Goal: Use online tool/utility: Utilize a website feature to perform a specific function

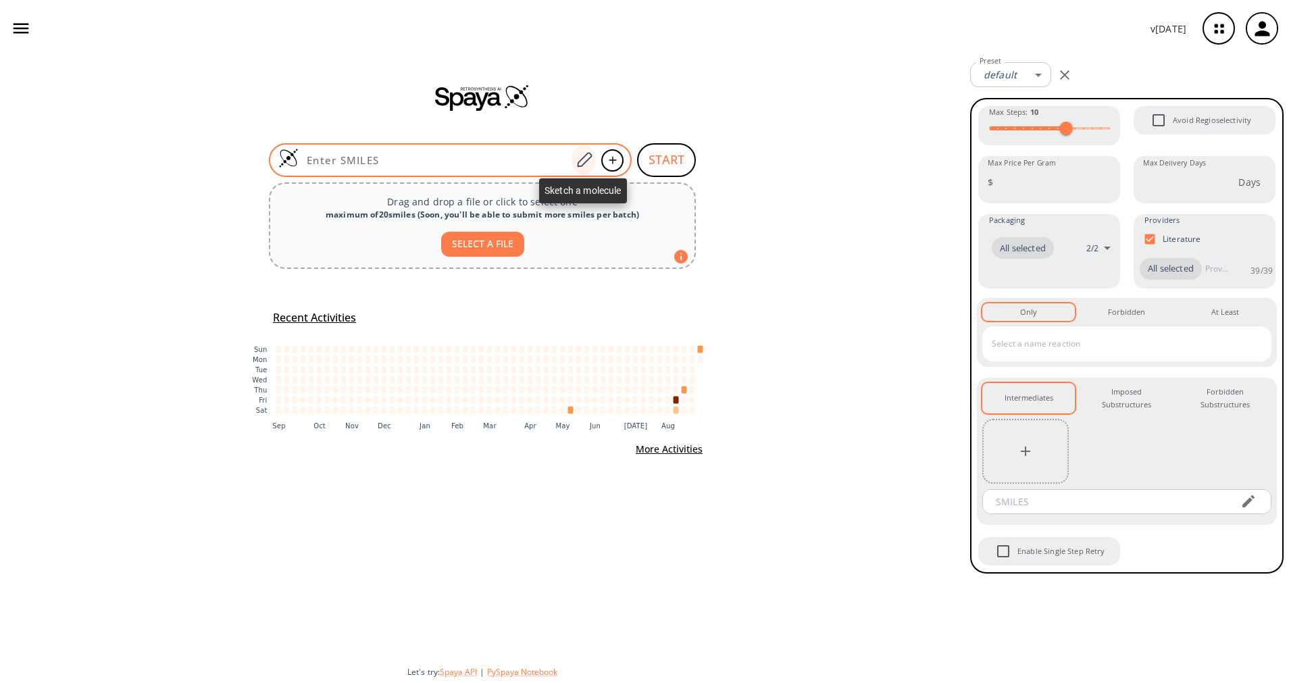
click at [578, 162] on icon at bounding box center [584, 159] width 15 height 15
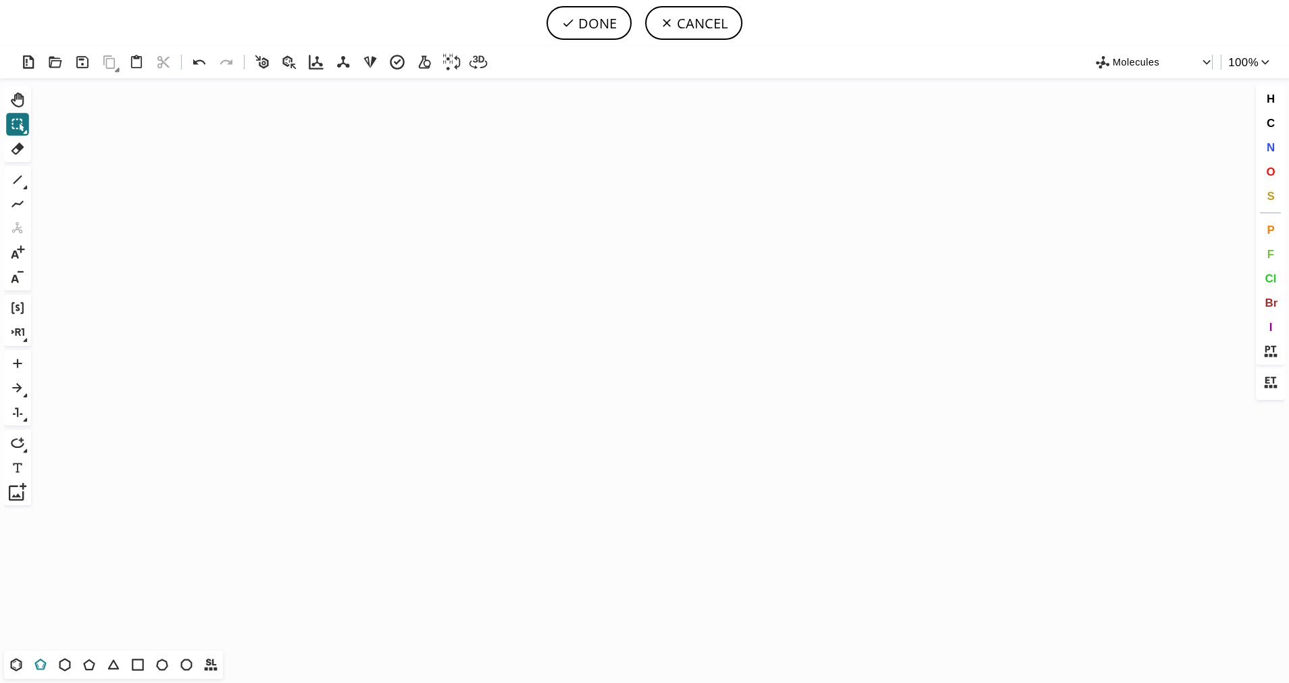
click at [43, 665] on icon at bounding box center [40, 666] width 7 height 4
drag, startPoint x: 618, startPoint y: 303, endPoint x: 552, endPoint y: 301, distance: 66.2
click at [552, 301] on icon "Created with [PERSON_NAME] 2.3.0" at bounding box center [644, 364] width 1216 height 572
click at [1269, 199] on span "S" at bounding box center [1270, 195] width 7 height 13
click at [621, 324] on tspan "S" at bounding box center [621, 324] width 6 height 10
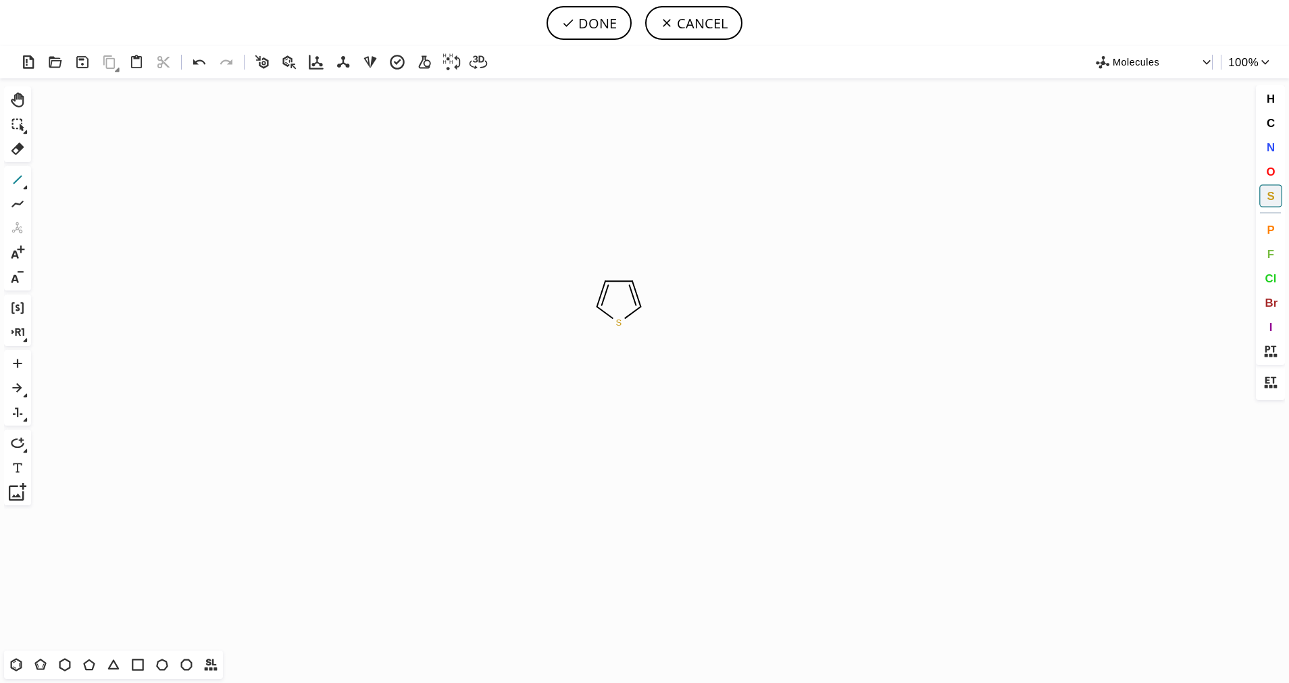
click at [21, 183] on icon at bounding box center [18, 180] width 18 height 18
click at [37, 174] on button "1" at bounding box center [45, 180] width 19 height 19
click at [138, 667] on icon at bounding box center [138, 665] width 18 height 18
click at [1267, 171] on span "O" at bounding box center [1270, 171] width 9 height 13
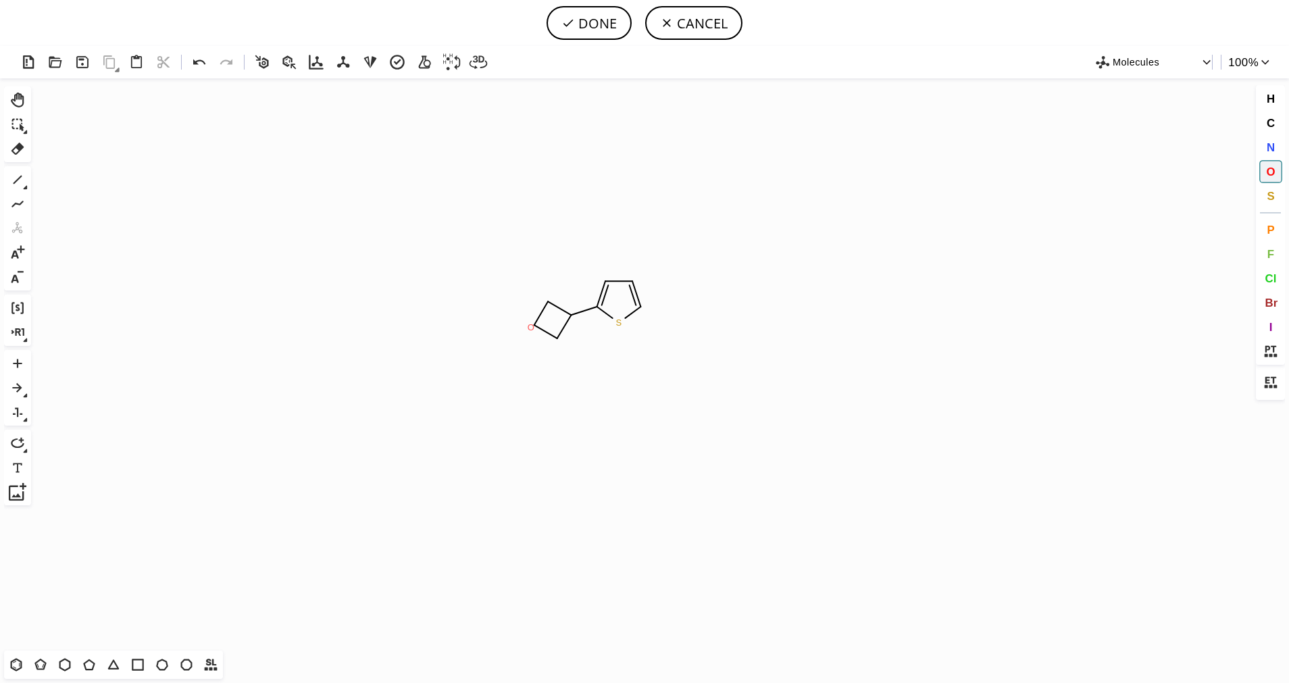
click at [532, 326] on tspan "O" at bounding box center [531, 327] width 7 height 10
click at [16, 178] on icon at bounding box center [18, 180] width 18 height 18
drag, startPoint x: 567, startPoint y: 313, endPoint x: 605, endPoint y: 363, distance: 62.7
click at [1279, 172] on button "O" at bounding box center [1270, 171] width 23 height 23
click at [590, 337] on tspan "O" at bounding box center [590, 337] width 7 height 10
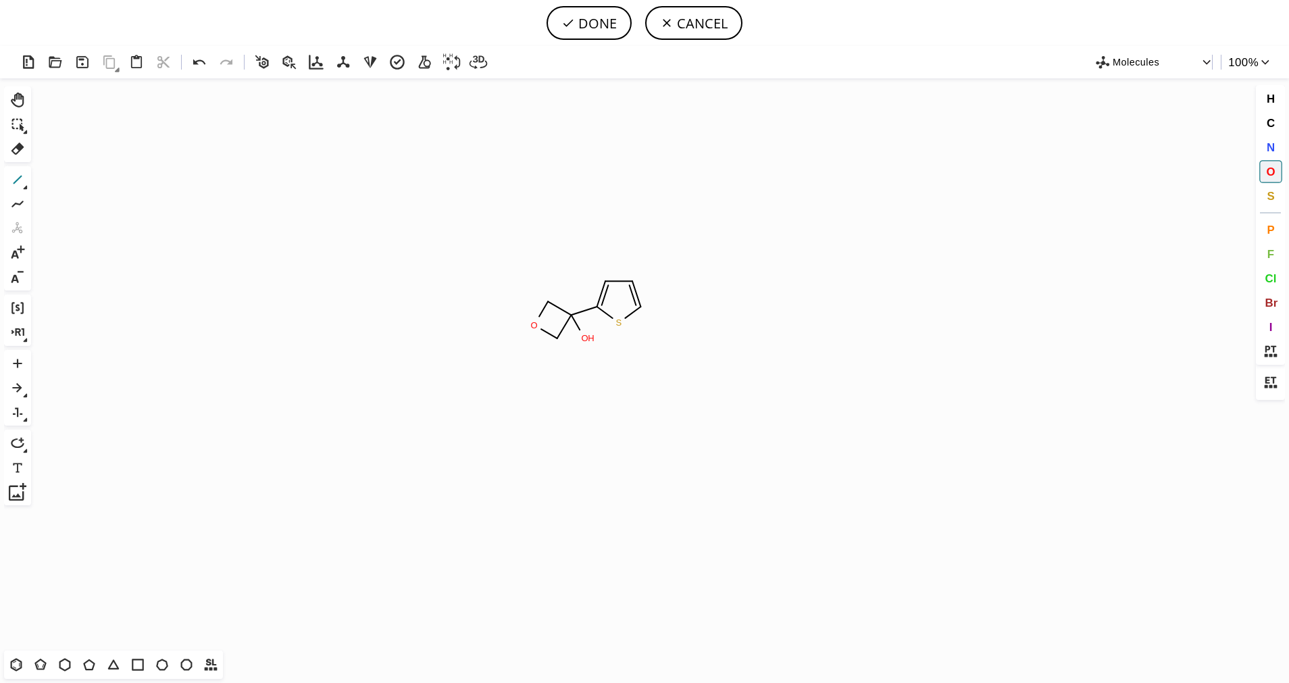
click at [15, 179] on icon at bounding box center [18, 180] width 18 height 18
click at [22, 186] on icon at bounding box center [18, 180] width 18 height 18
click at [66, 178] on icon at bounding box center [69, 180] width 15 height 15
click at [1275, 163] on button "O" at bounding box center [1270, 171] width 23 height 23
click at [676, 344] on tspan "O" at bounding box center [678, 347] width 7 height 10
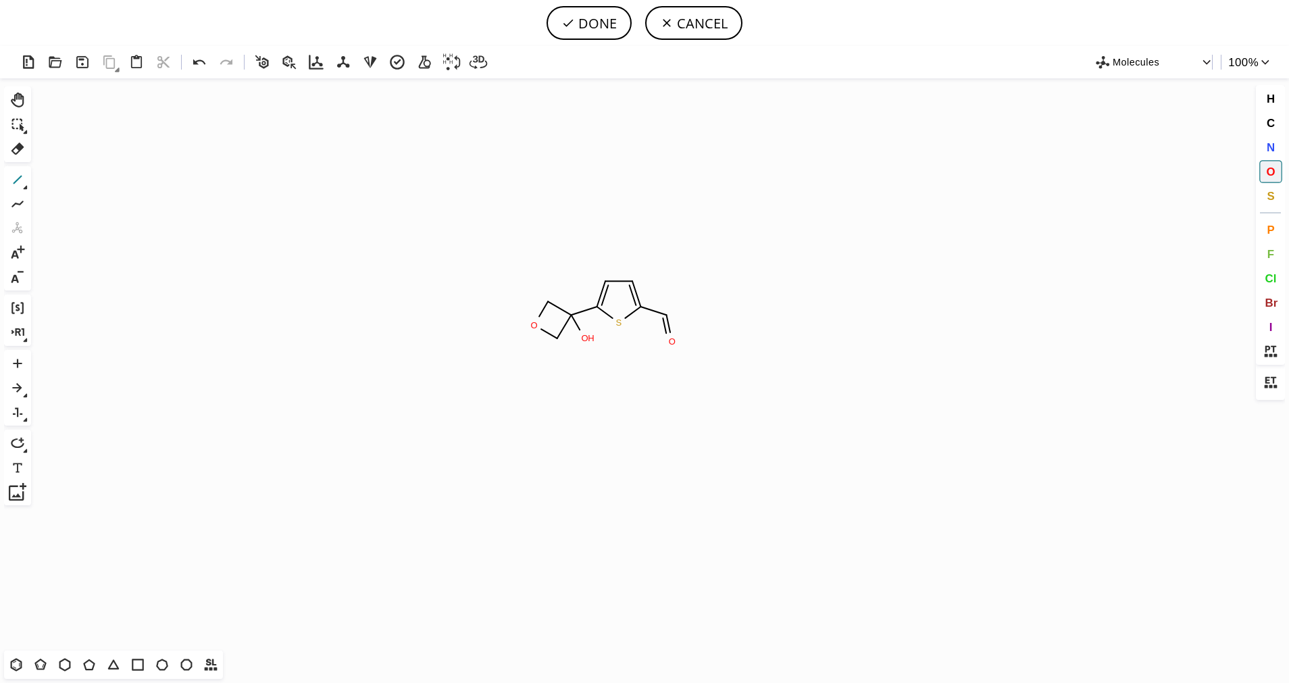
click at [15, 186] on icon at bounding box center [18, 180] width 18 height 18
click at [1279, 168] on button "O" at bounding box center [1270, 171] width 23 height 23
click at [687, 296] on tspan "O" at bounding box center [687, 296] width 7 height 10
click at [15, 176] on icon at bounding box center [18, 180] width 18 height 18
click at [565, 38] on button "DONE" at bounding box center [589, 23] width 85 height 34
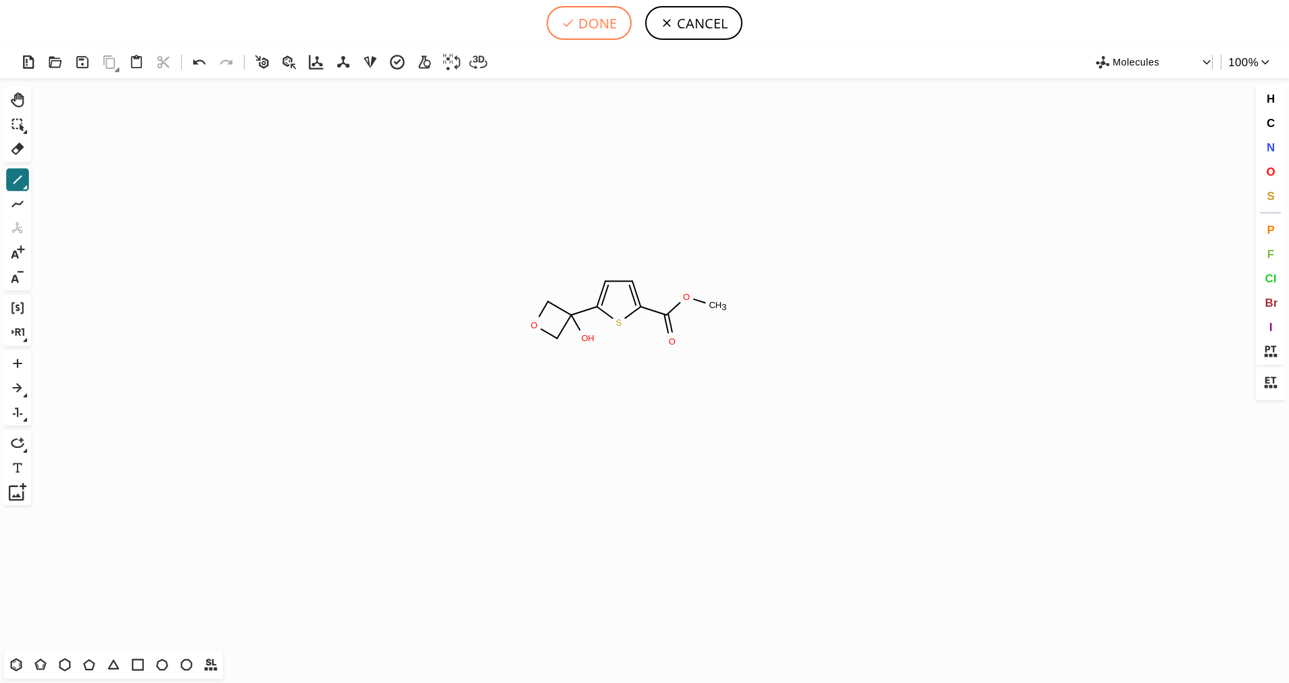
type input "S1C(C2(O)COC2)=CC=C1C(OC)=O"
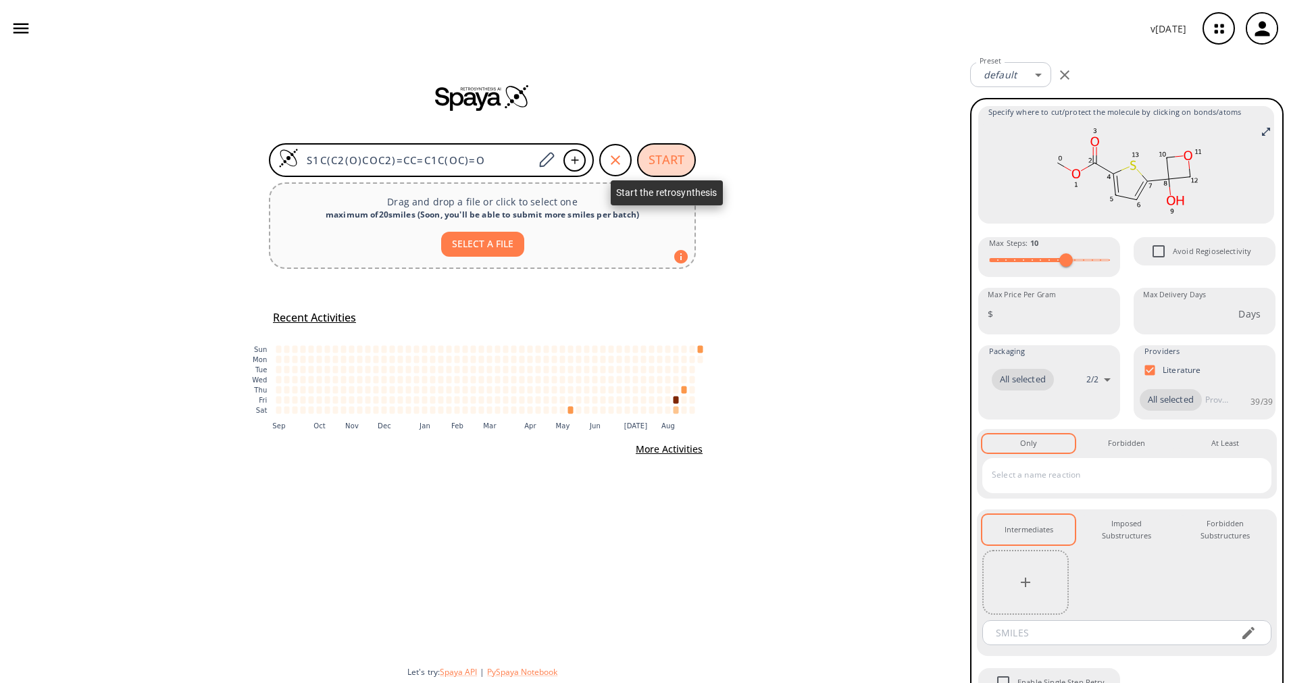
click at [659, 167] on button "START" at bounding box center [666, 160] width 59 height 34
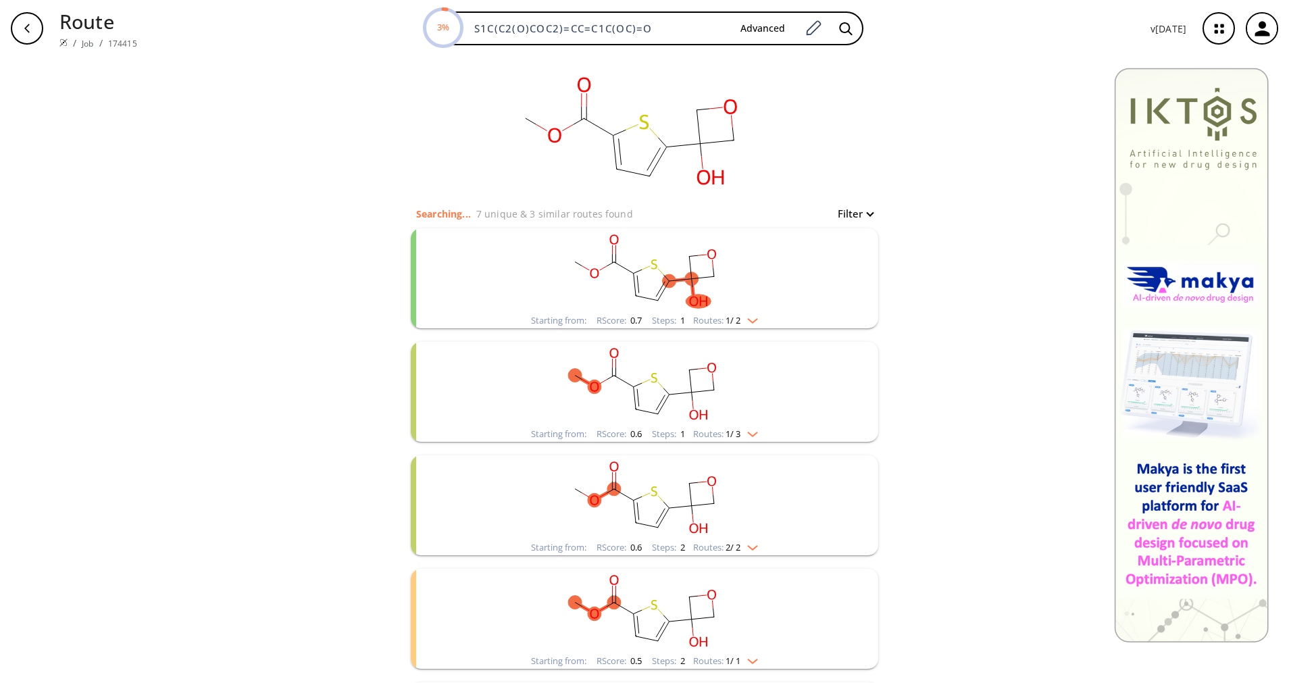
click at [740, 315] on img "clusters" at bounding box center [749, 318] width 18 height 11
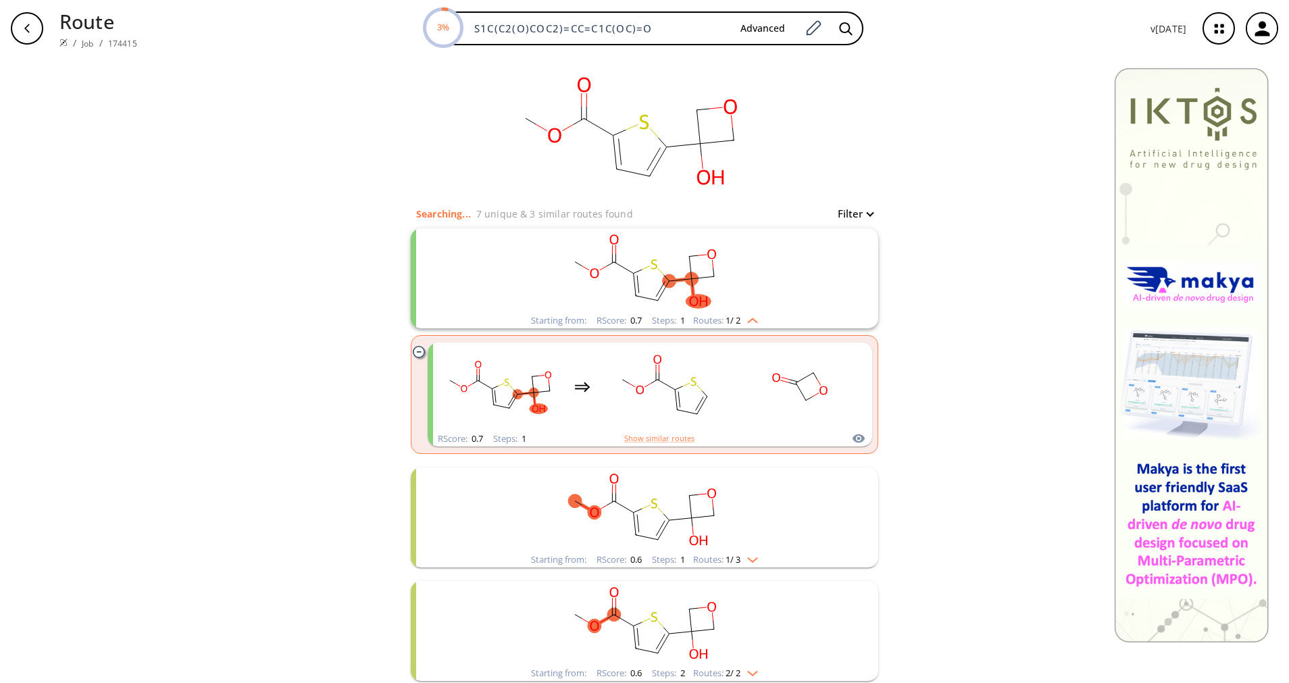
scroll to position [101, 0]
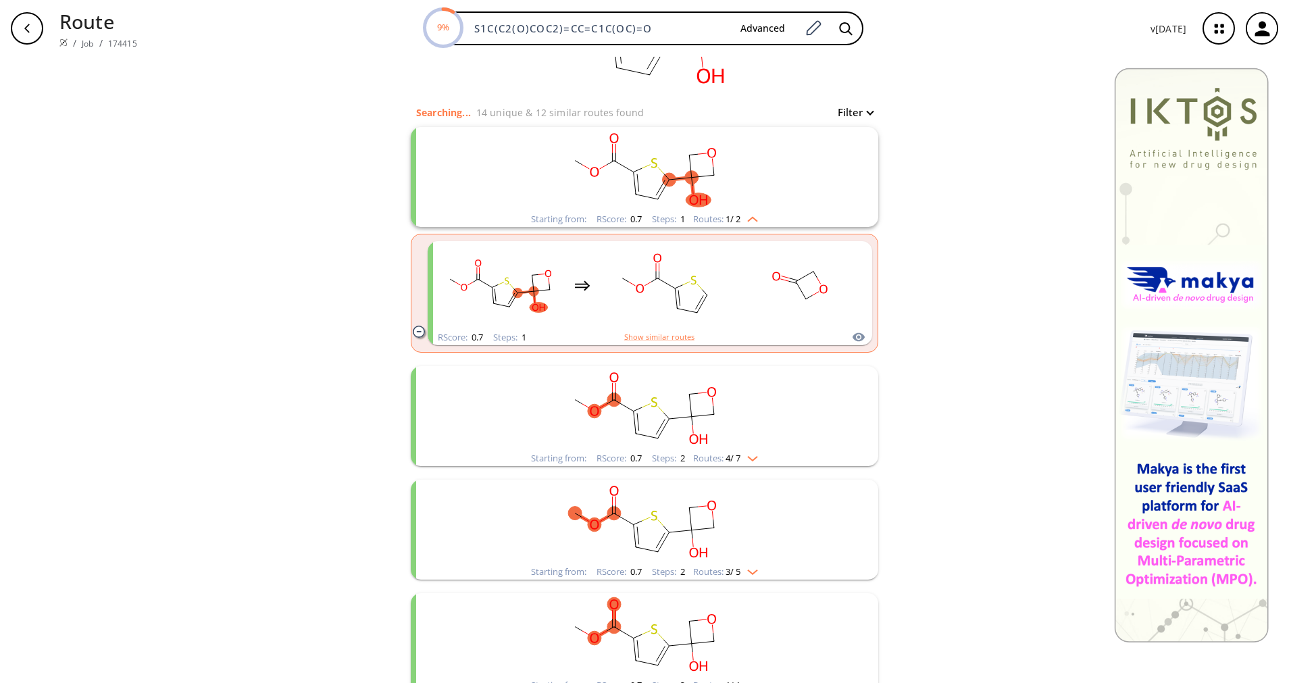
click at [740, 452] on img "clusters" at bounding box center [749, 456] width 18 height 11
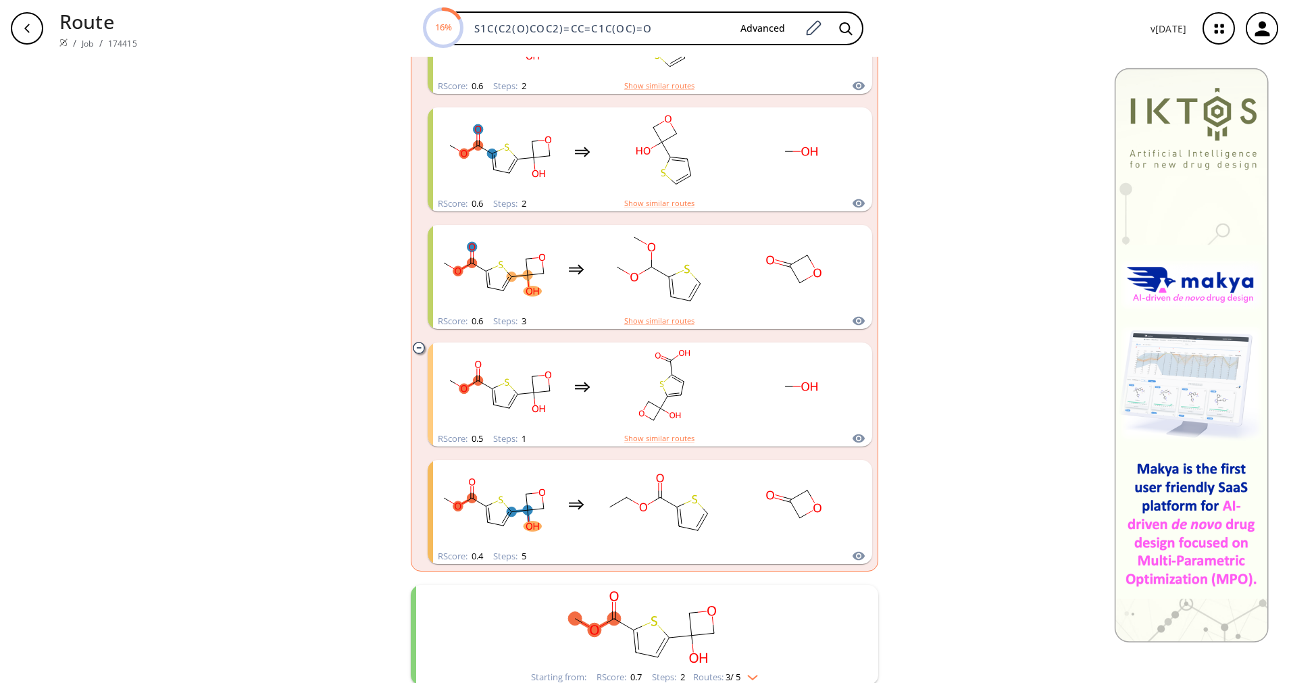
scroll to position [1013, 0]
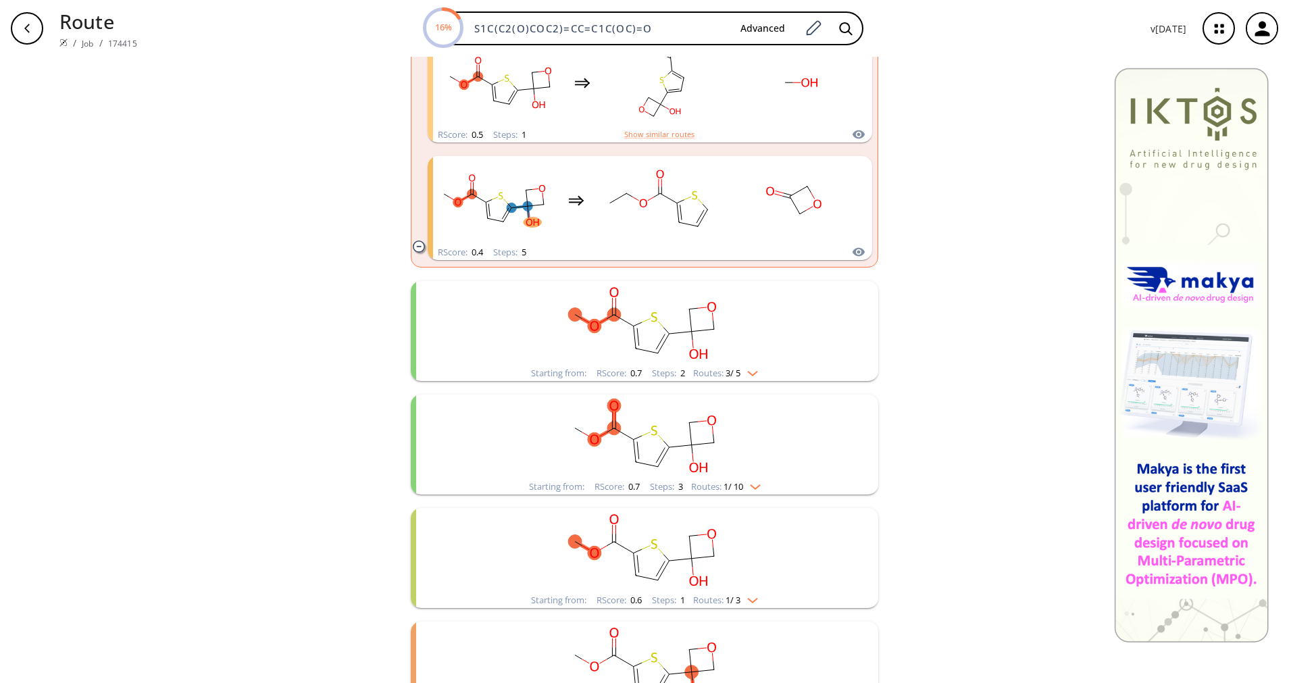
click at [743, 375] on img "clusters" at bounding box center [749, 370] width 18 height 11
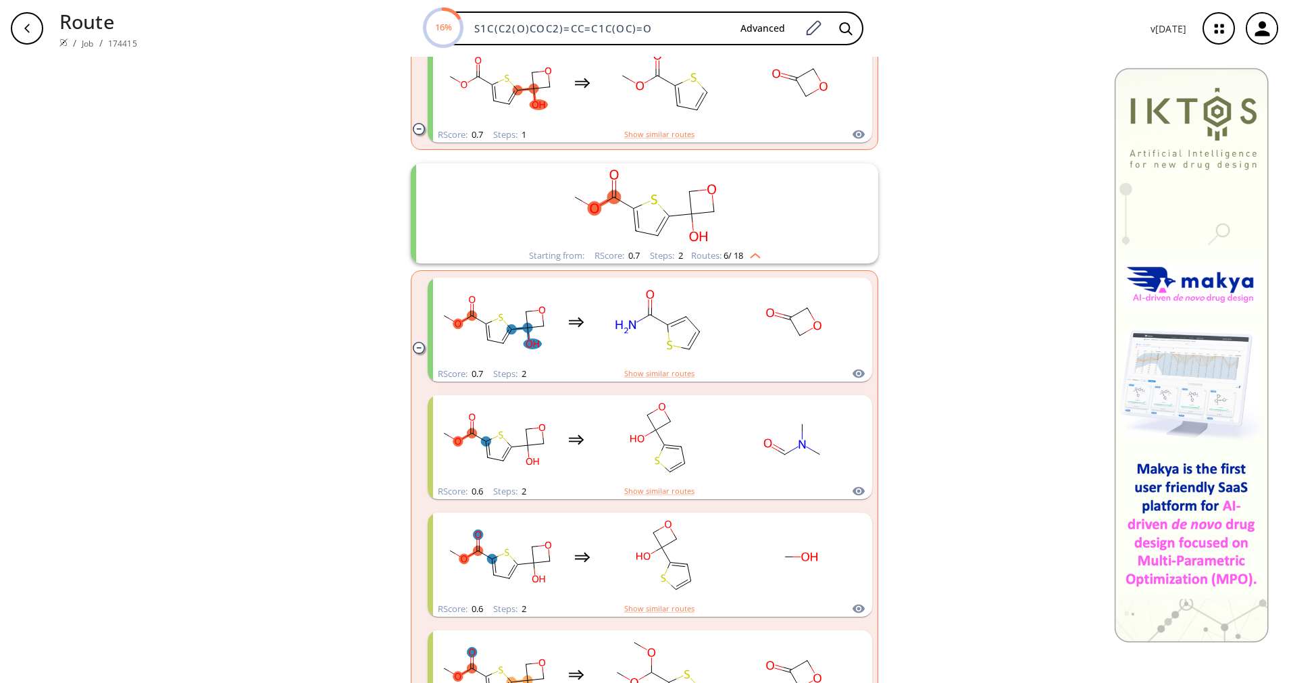
scroll to position [203, 0]
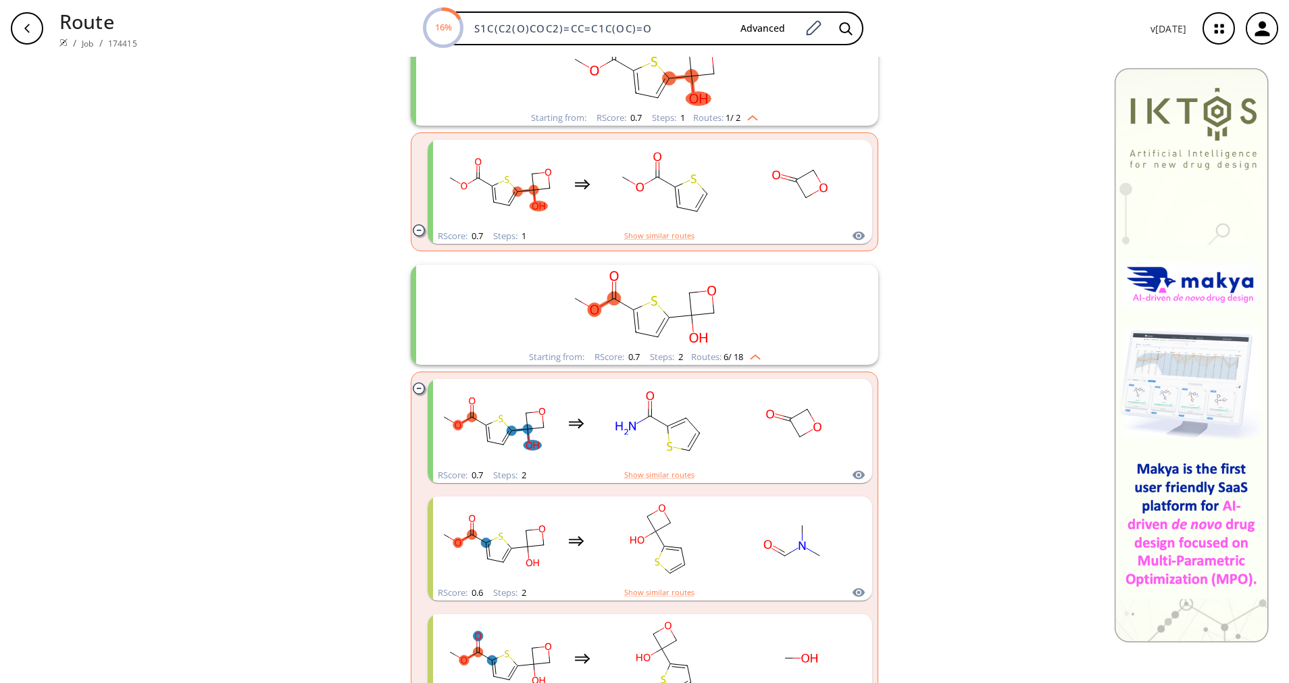
click at [747, 363] on div "Starting from: RScore : 0.7 Steps : 2 Routes: 6 / 18" at bounding box center [645, 357] width 252 height 16
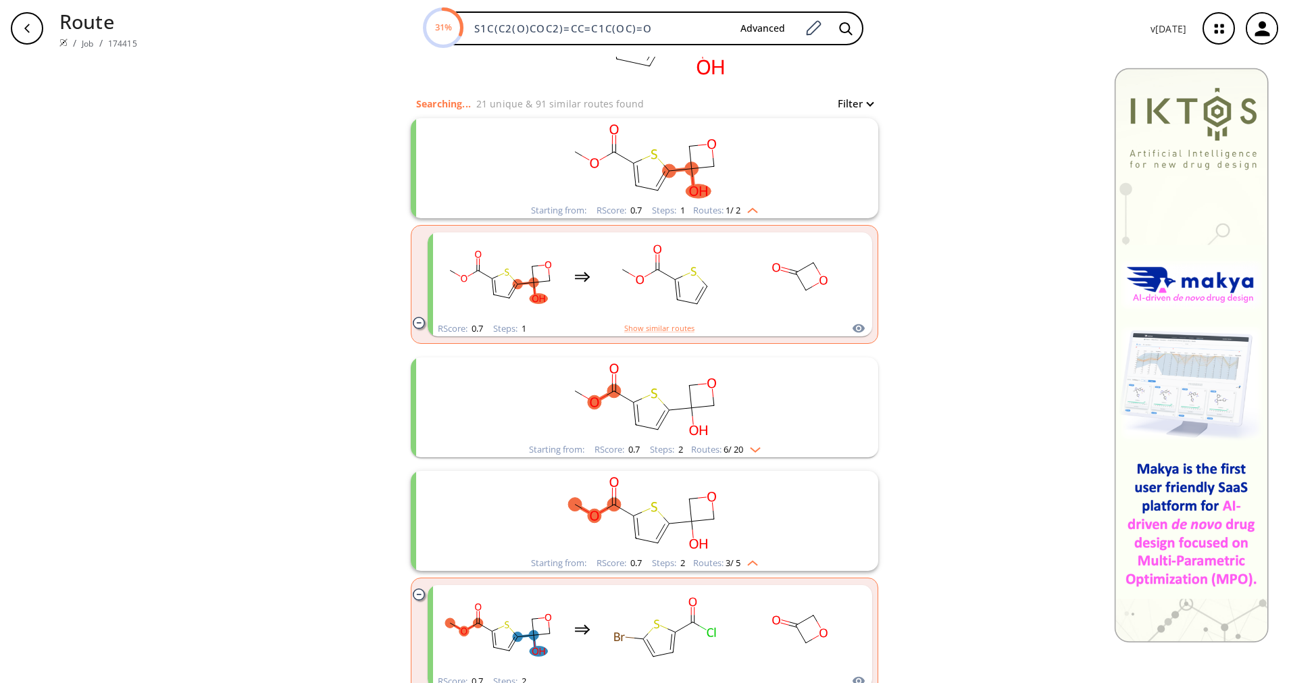
scroll to position [0, 0]
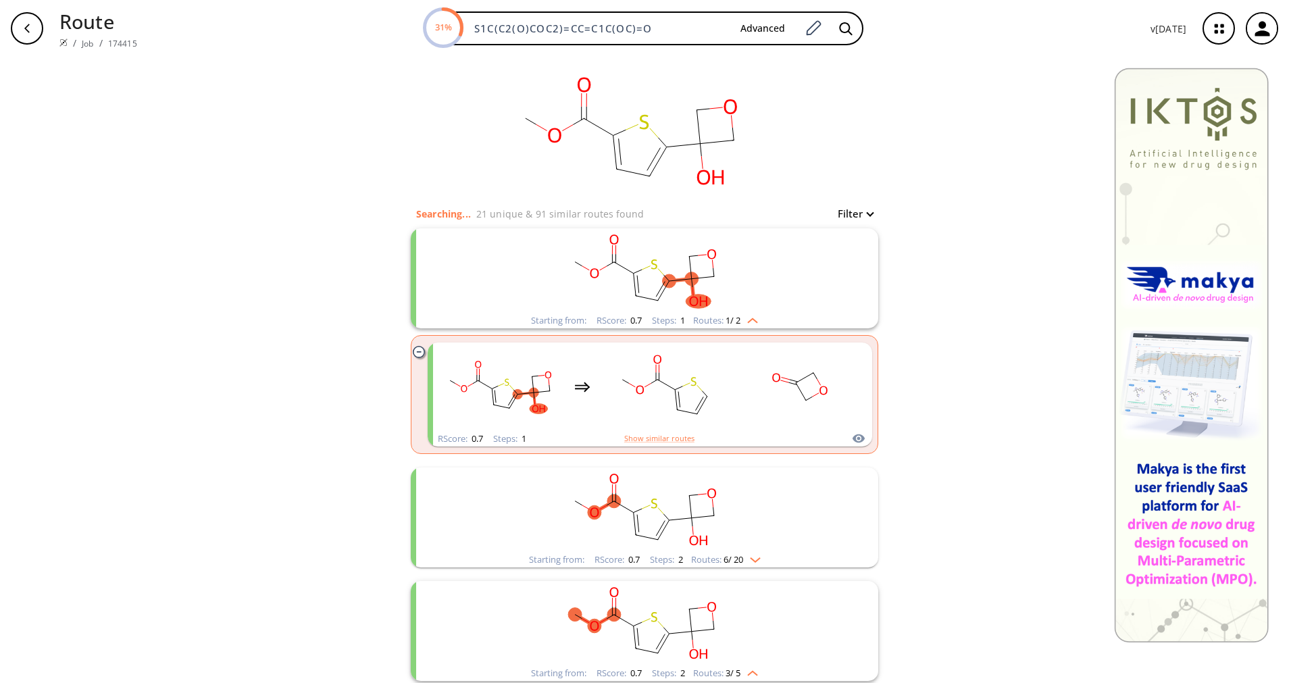
click at [746, 561] on img "clusters" at bounding box center [752, 557] width 18 height 11
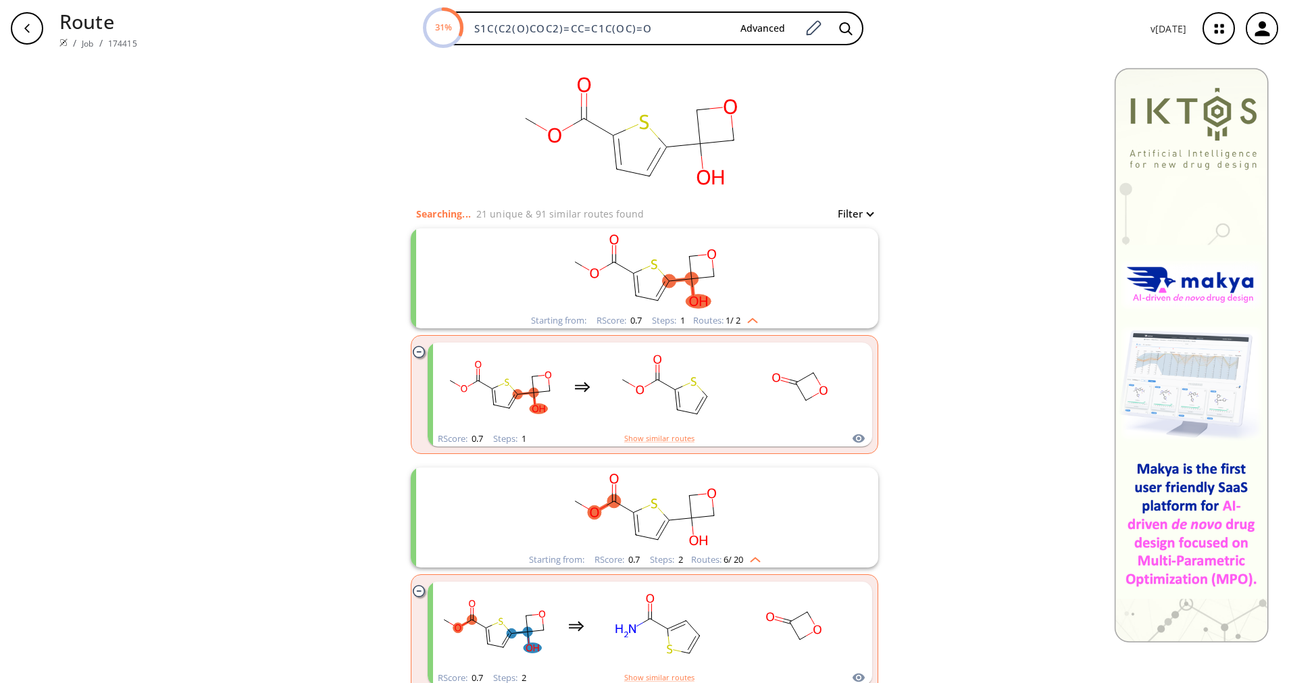
click at [745, 557] on img "clusters" at bounding box center [752, 557] width 18 height 11
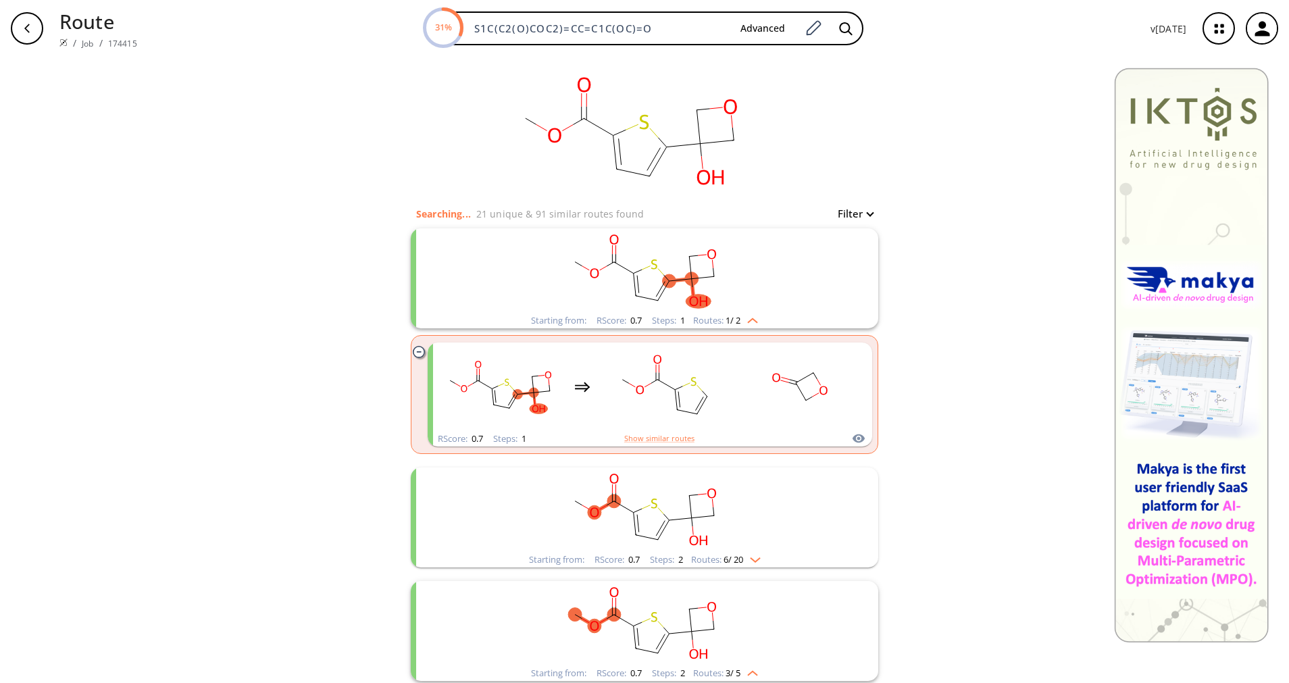
scroll to position [101, 0]
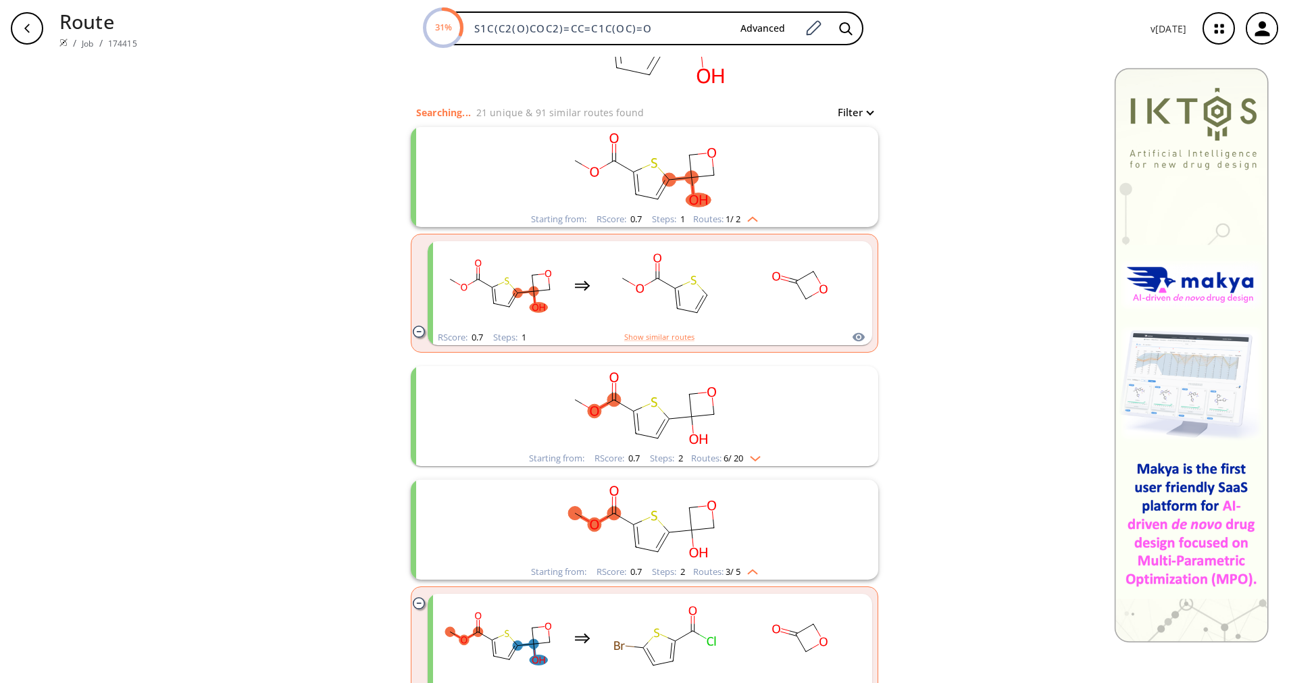
click at [744, 566] on img "clusters" at bounding box center [749, 569] width 18 height 11
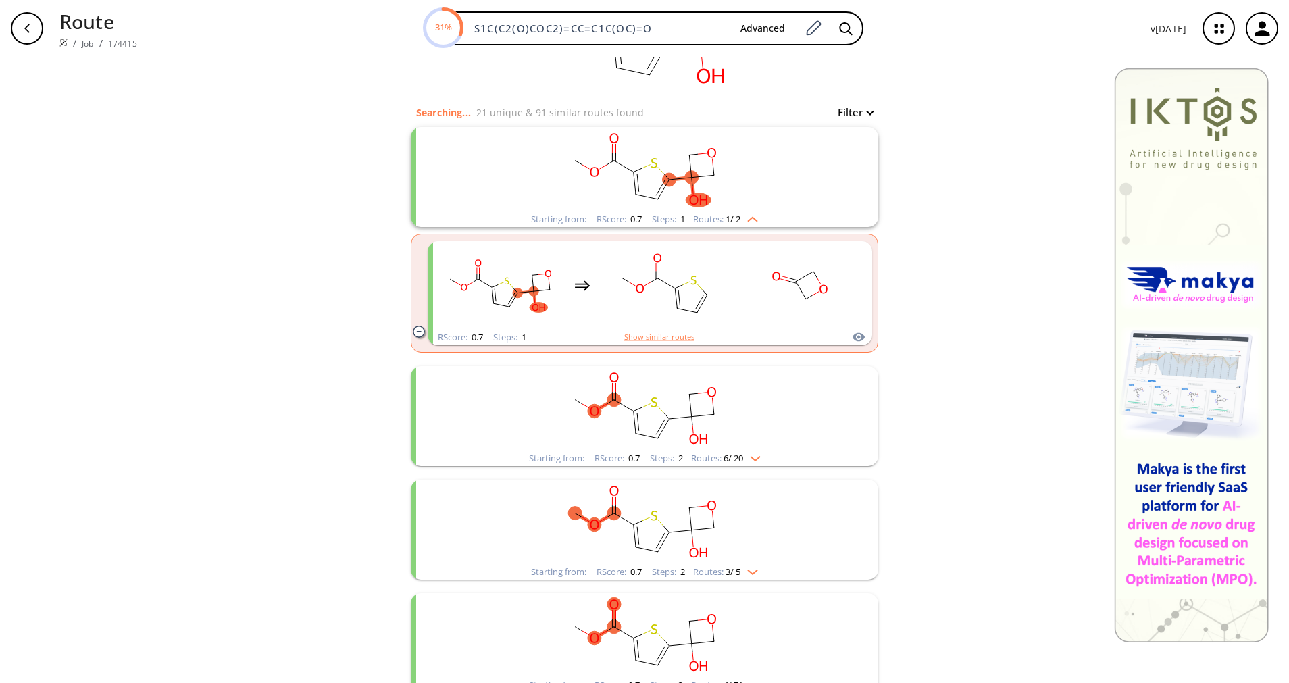
click at [744, 565] on img "clusters" at bounding box center [749, 569] width 18 height 11
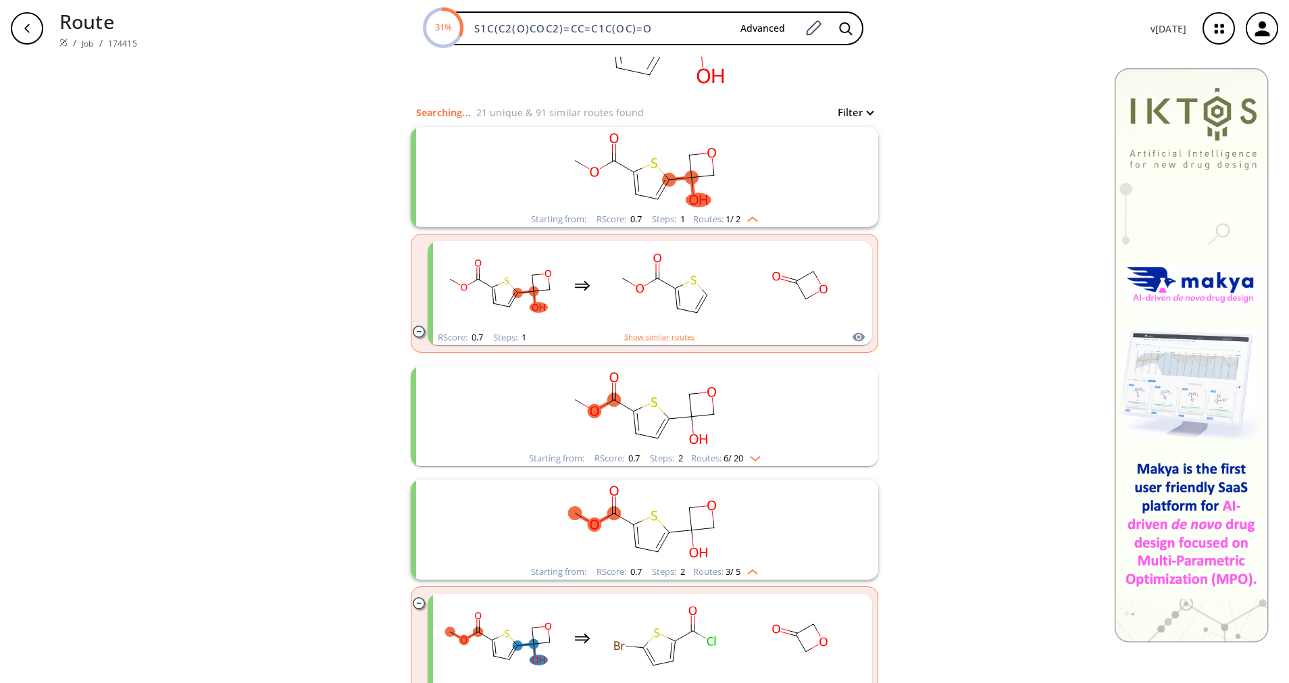
click at [744, 563] on rect "clusters" at bounding box center [644, 522] width 351 height 84
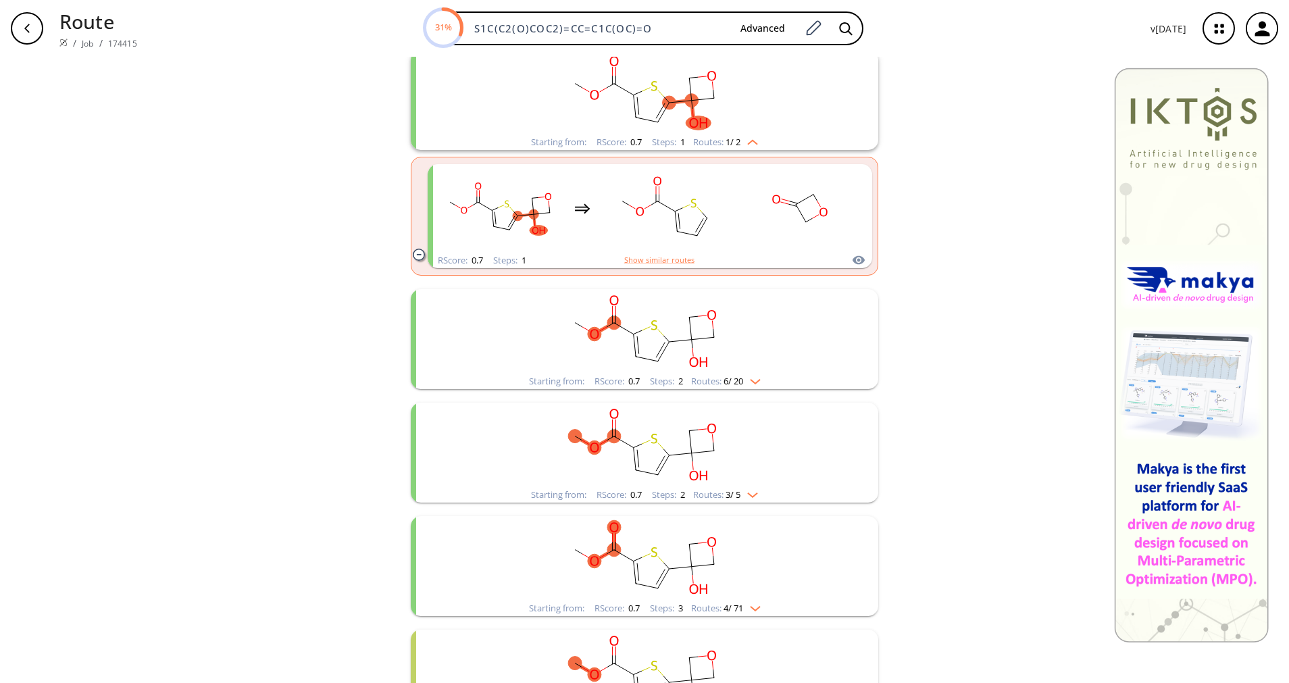
scroll to position [203, 0]
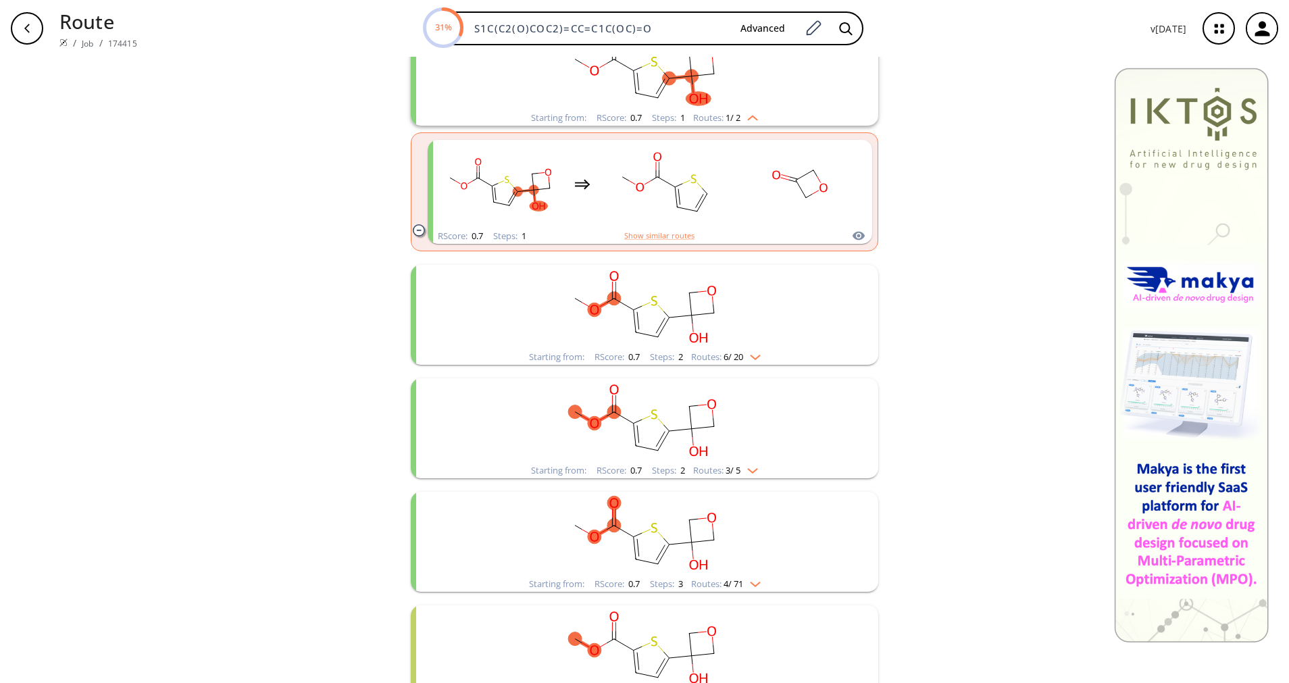
click at [743, 580] on img "clusters" at bounding box center [752, 581] width 18 height 11
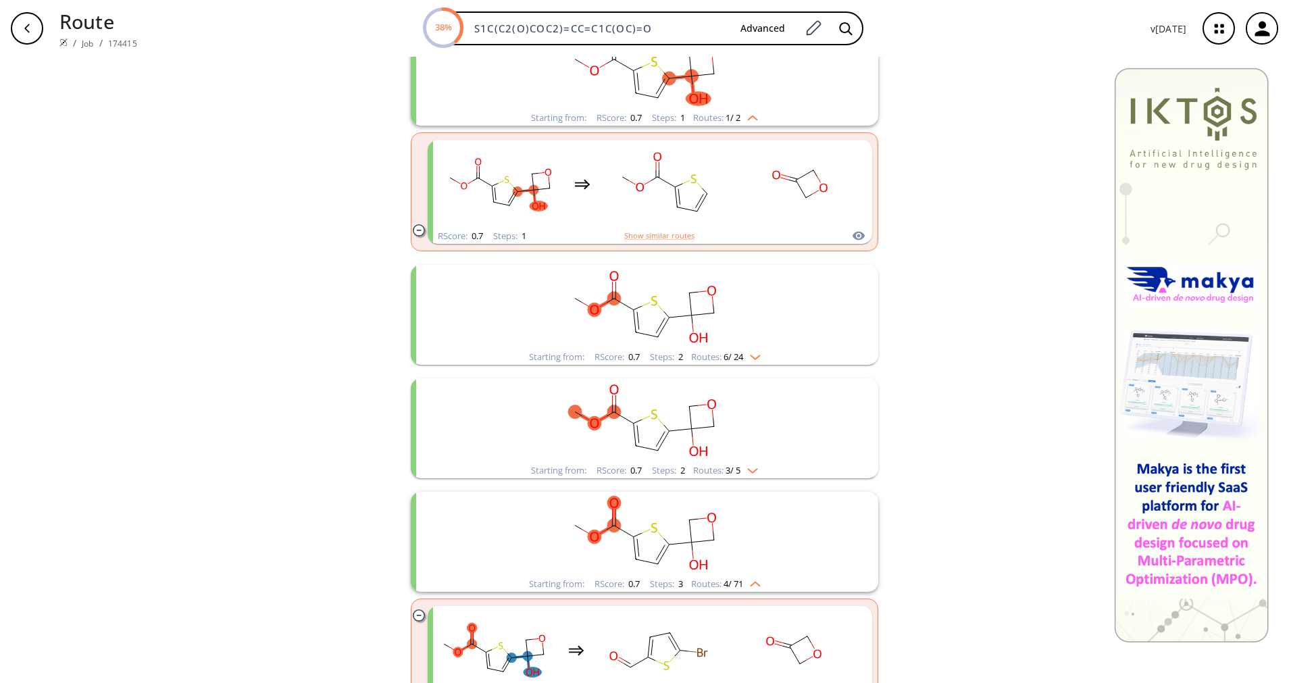
click at [743, 580] on img "clusters" at bounding box center [752, 581] width 18 height 11
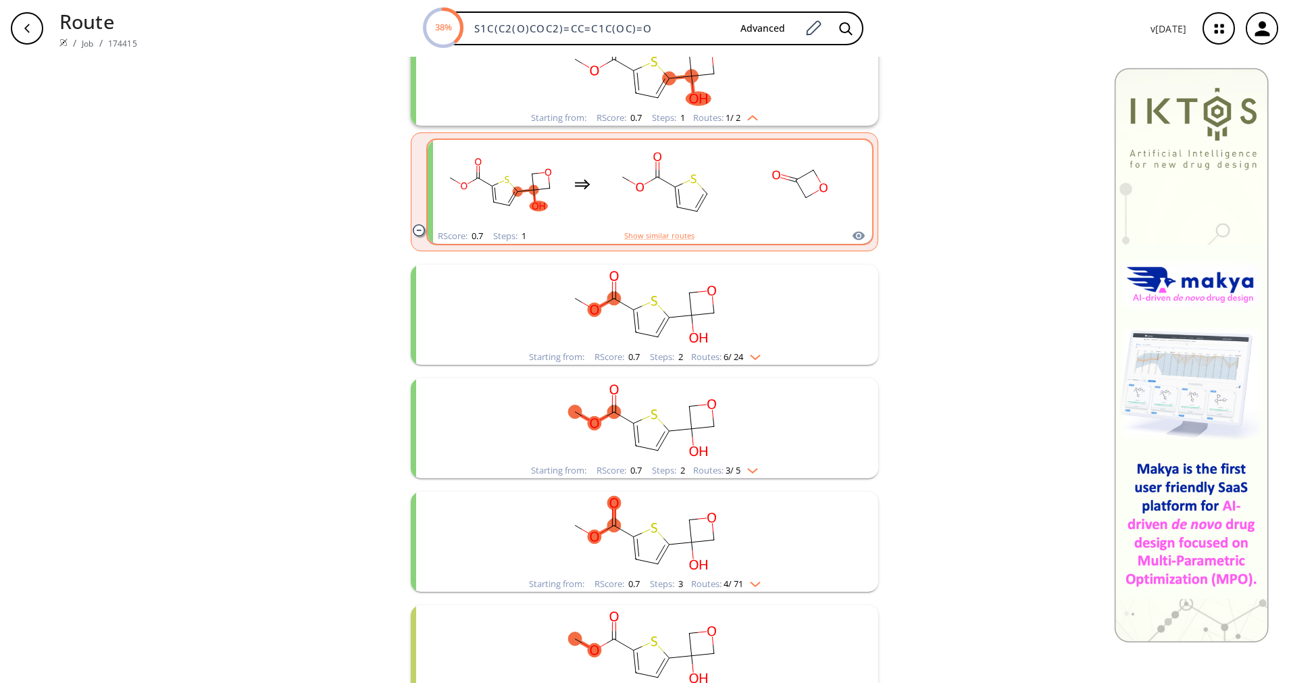
click at [755, 204] on rect "clusters" at bounding box center [800, 184] width 122 height 84
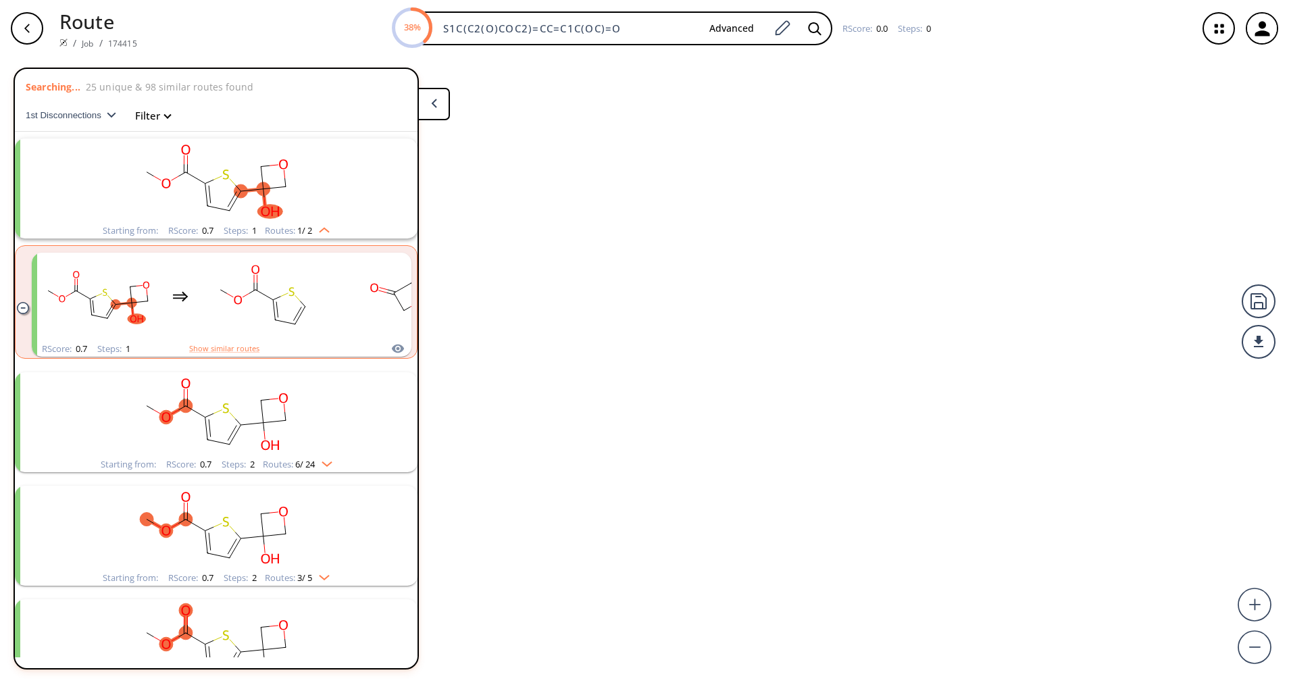
scroll to position [31, 0]
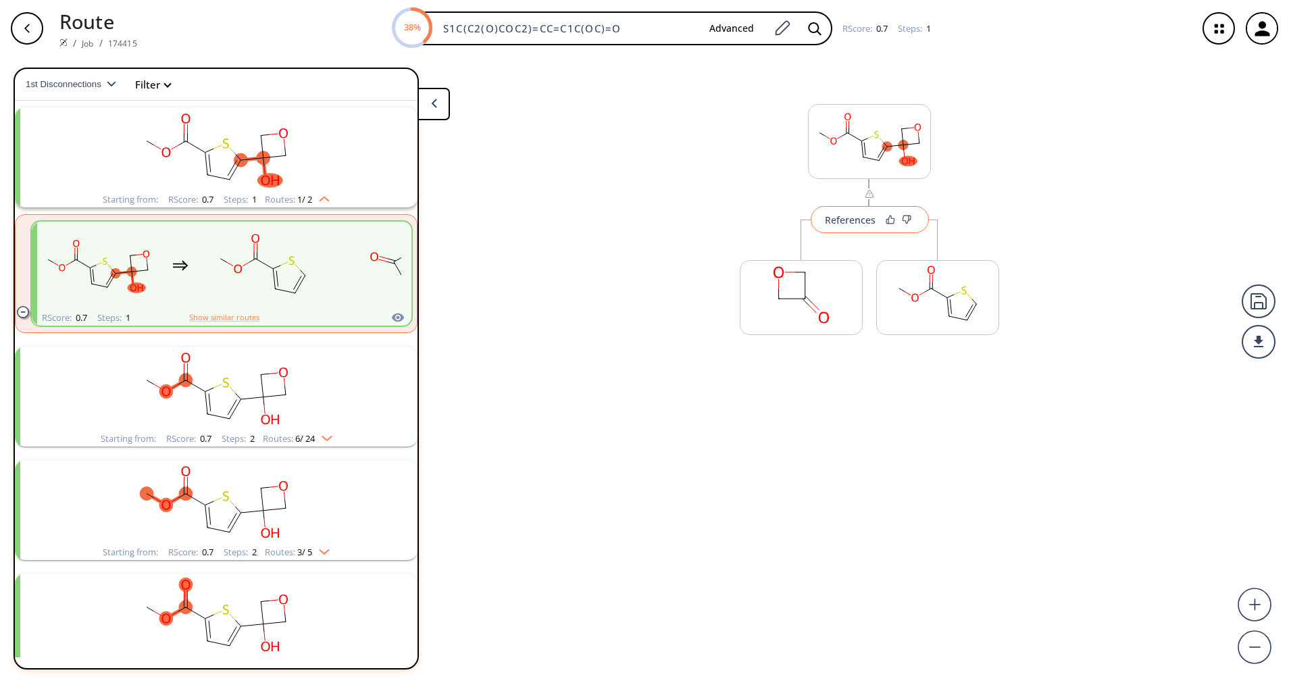
click at [848, 224] on div "References" at bounding box center [850, 219] width 51 height 9
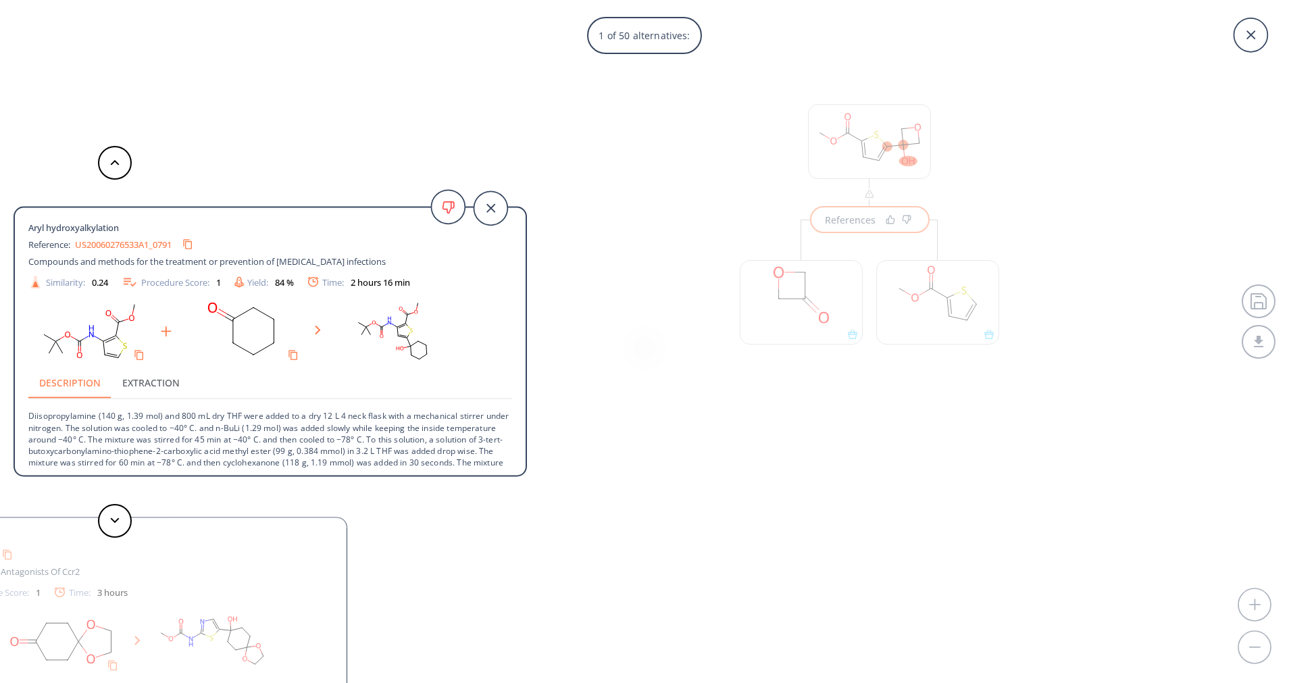
click at [351, 428] on p "Diisopropylamine (140 g, 1.39 mol) and 800 mL dry THF were added to a dry 12 L …" at bounding box center [270, 456] width 484 height 115
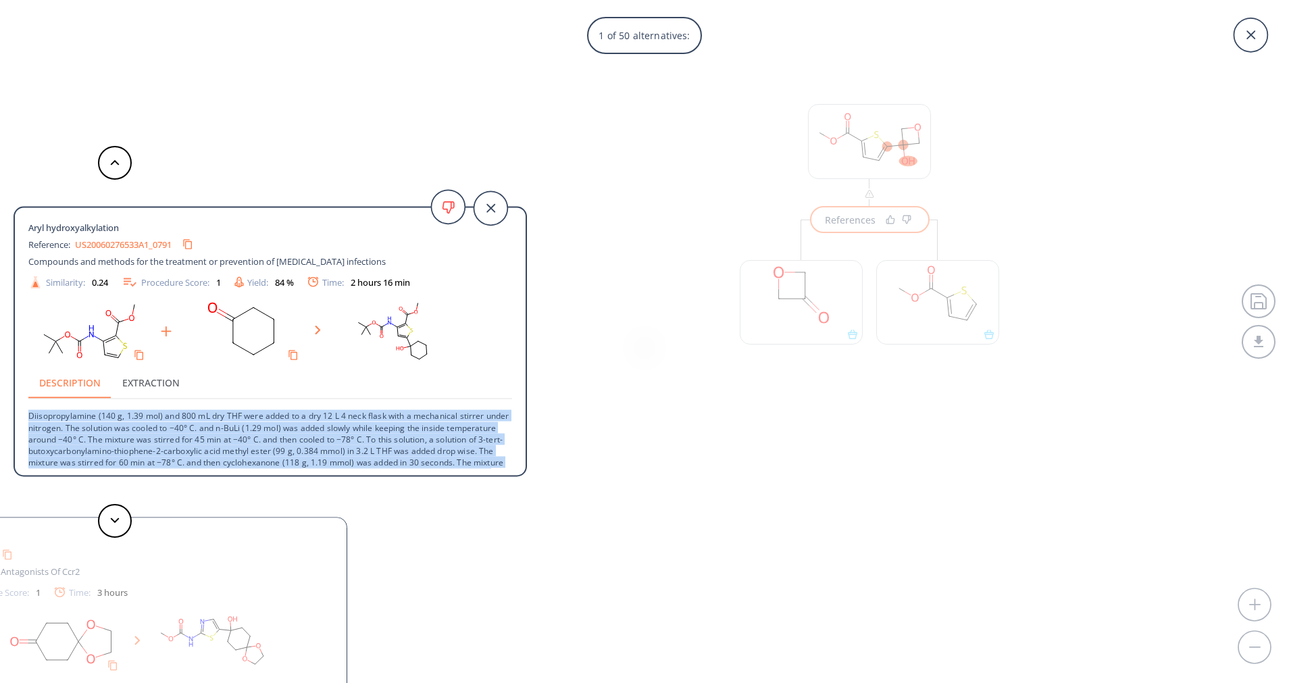
click at [351, 428] on p "Diisopropylamine (140 g, 1.39 mol) and 800 mL dry THF were added to a dry 12 L …" at bounding box center [270, 456] width 484 height 115
copy div "Diisopropylamine (140 g, 1.39 mol) and 800 mL dry THF were added to a dry 12 L …"
click at [193, 244] on icon "Copy to clipboard" at bounding box center [187, 243] width 11 height 11
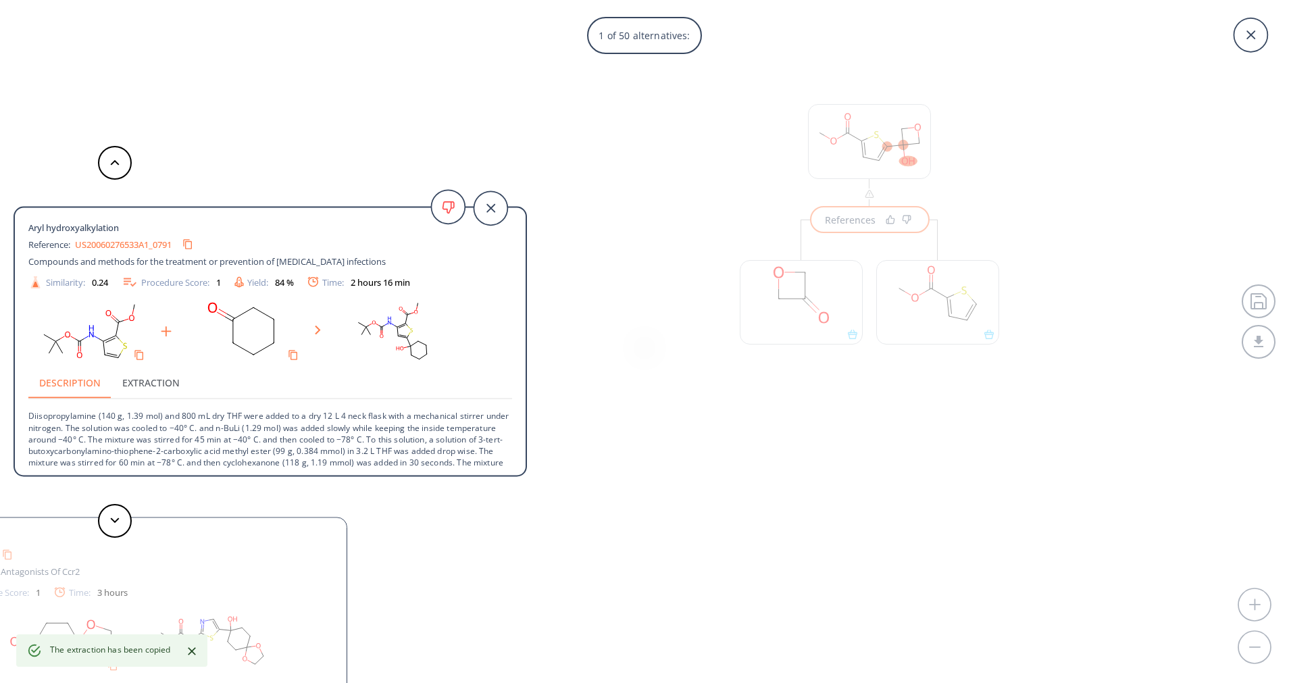
click at [752, 512] on div "1 of 50 alternatives: Aryl hydroxyalkylation Reference: US20060276533A1_0791 Co…" at bounding box center [644, 341] width 1289 height 683
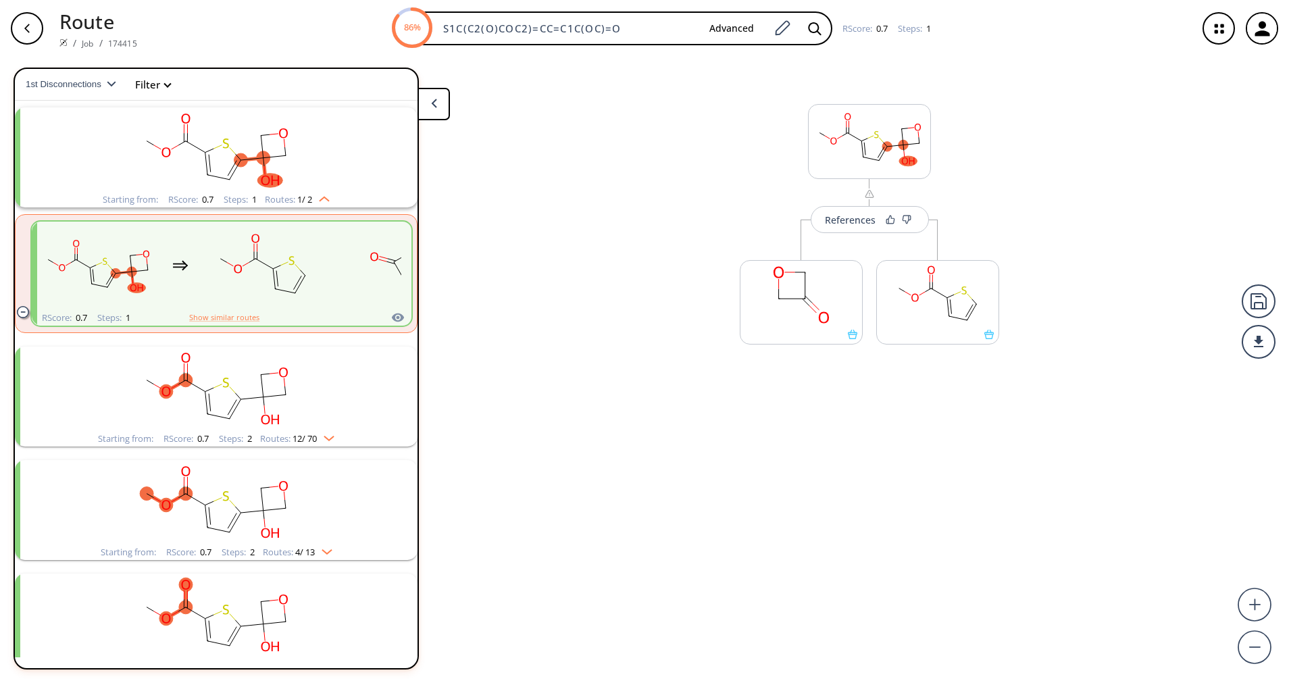
click at [438, 113] on button at bounding box center [433, 104] width 32 height 32
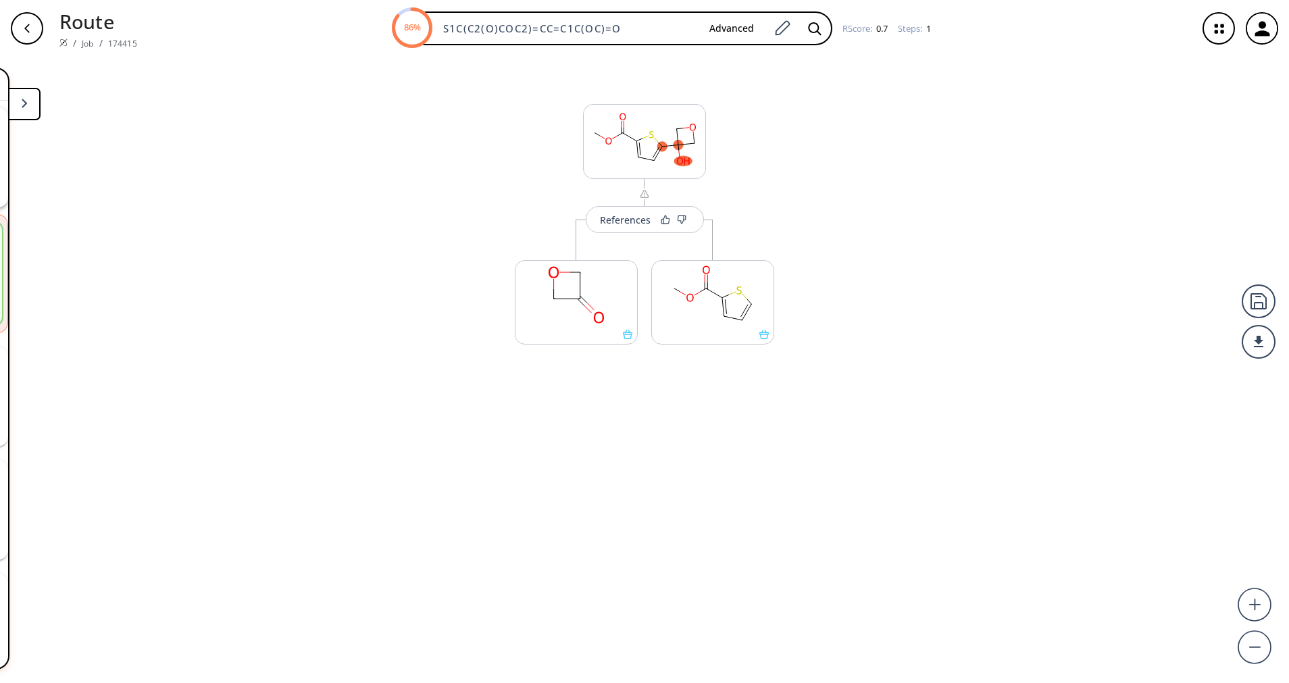
click at [40, 24] on div "button" at bounding box center [27, 28] width 32 height 32
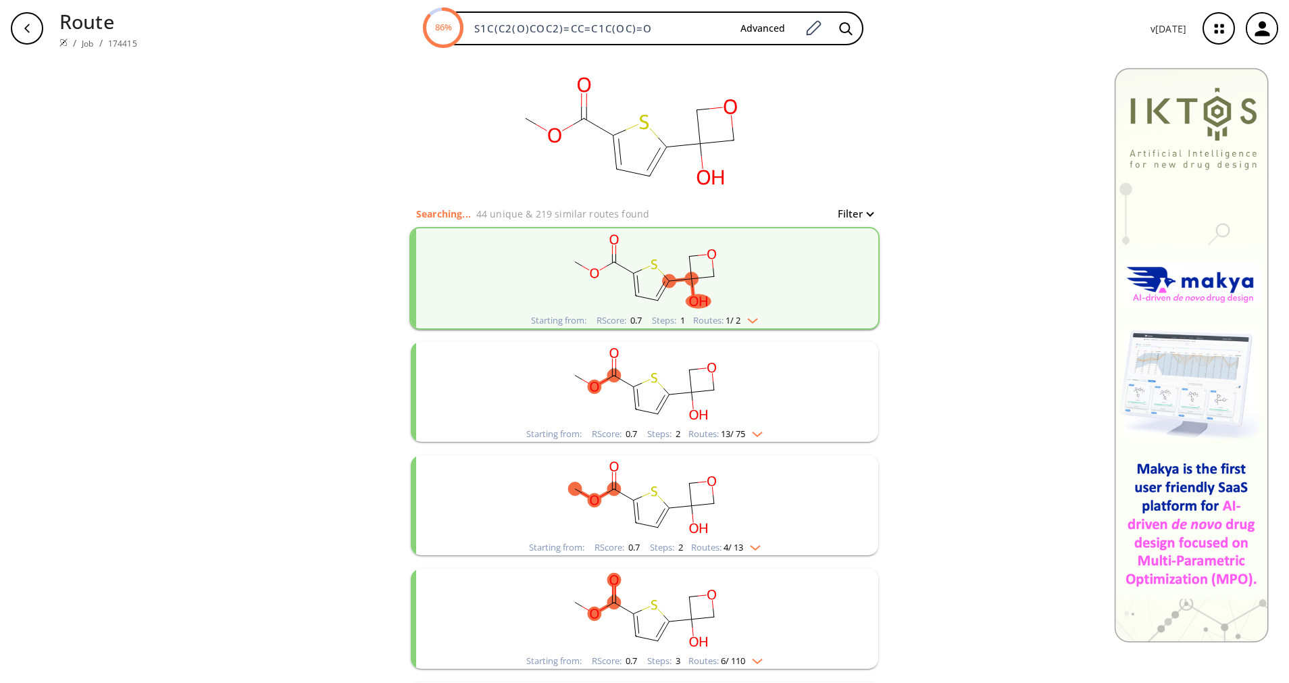
click at [721, 424] on rect "clusters" at bounding box center [644, 384] width 351 height 84
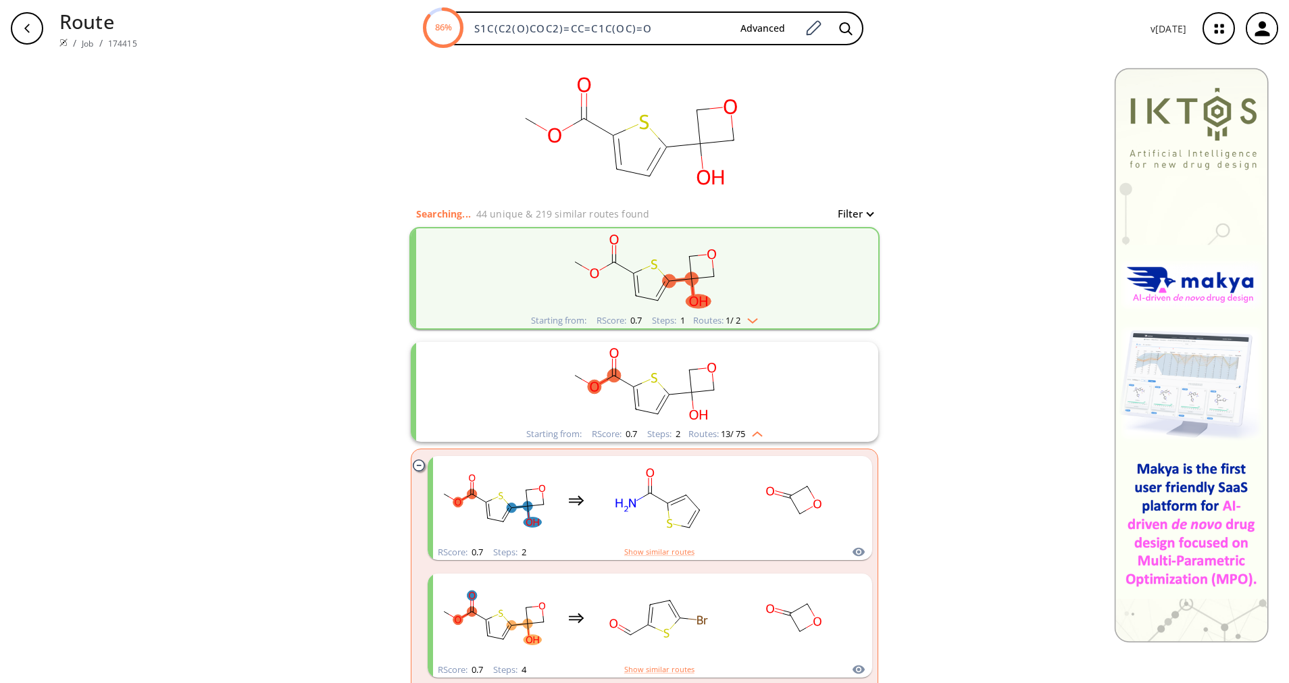
click at [721, 424] on rect "clusters" at bounding box center [644, 384] width 351 height 84
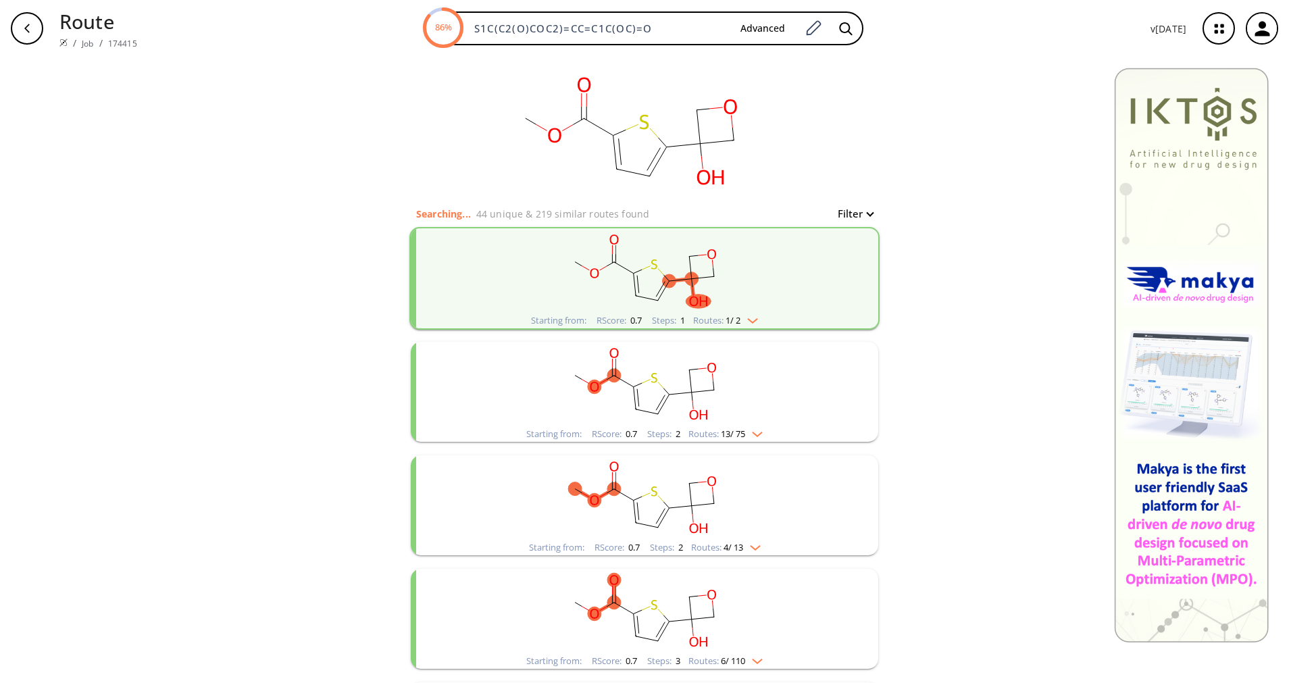
scroll to position [101, 0]
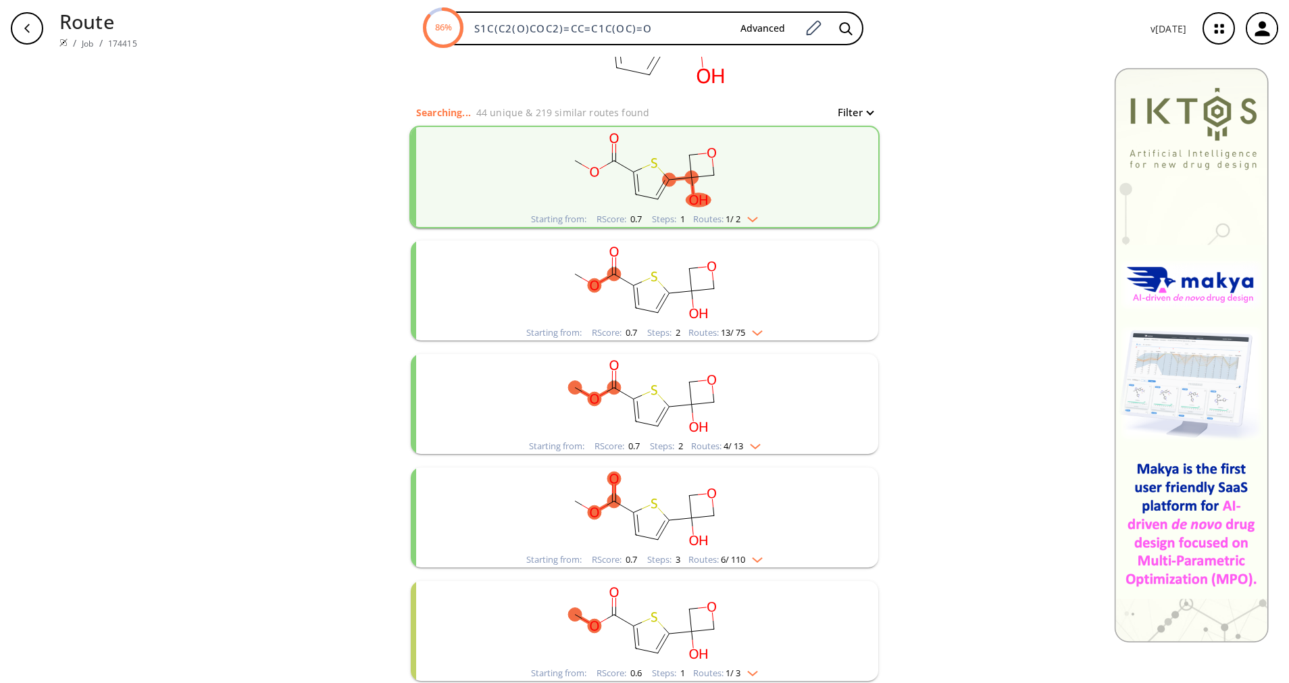
click at [746, 439] on img "clusters" at bounding box center [752, 443] width 18 height 11
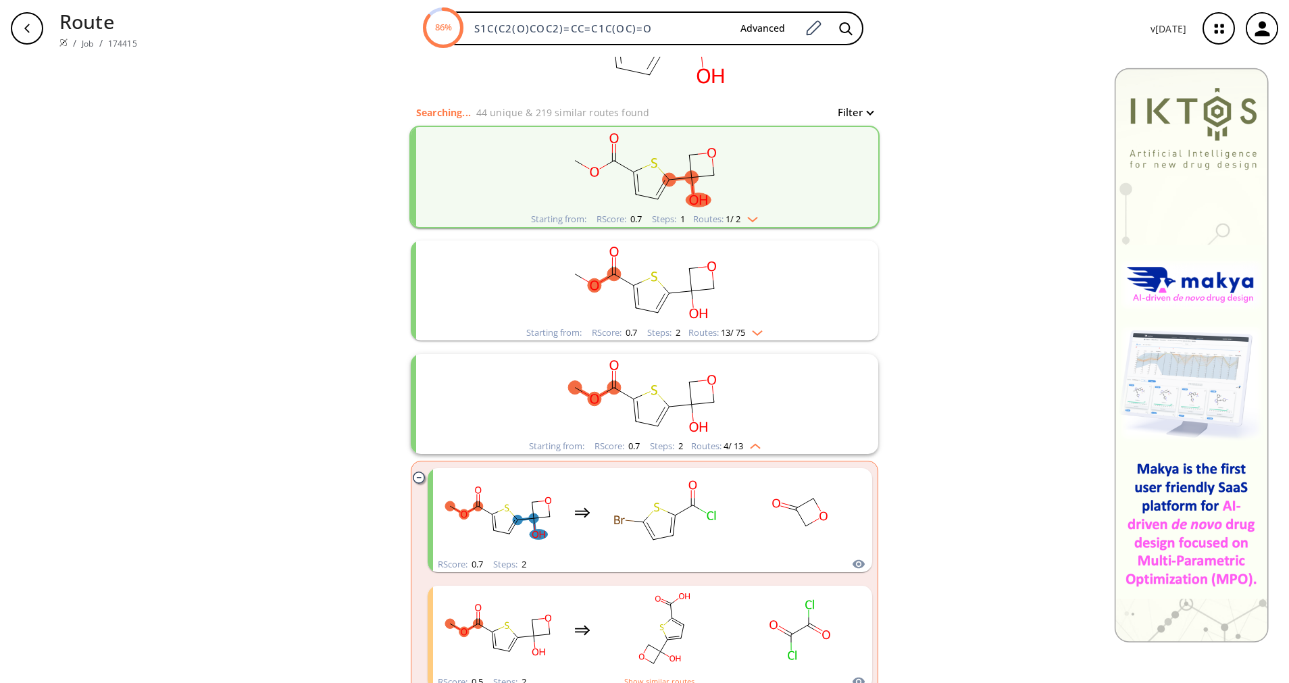
click at [746, 439] on img "clusters" at bounding box center [752, 443] width 18 height 11
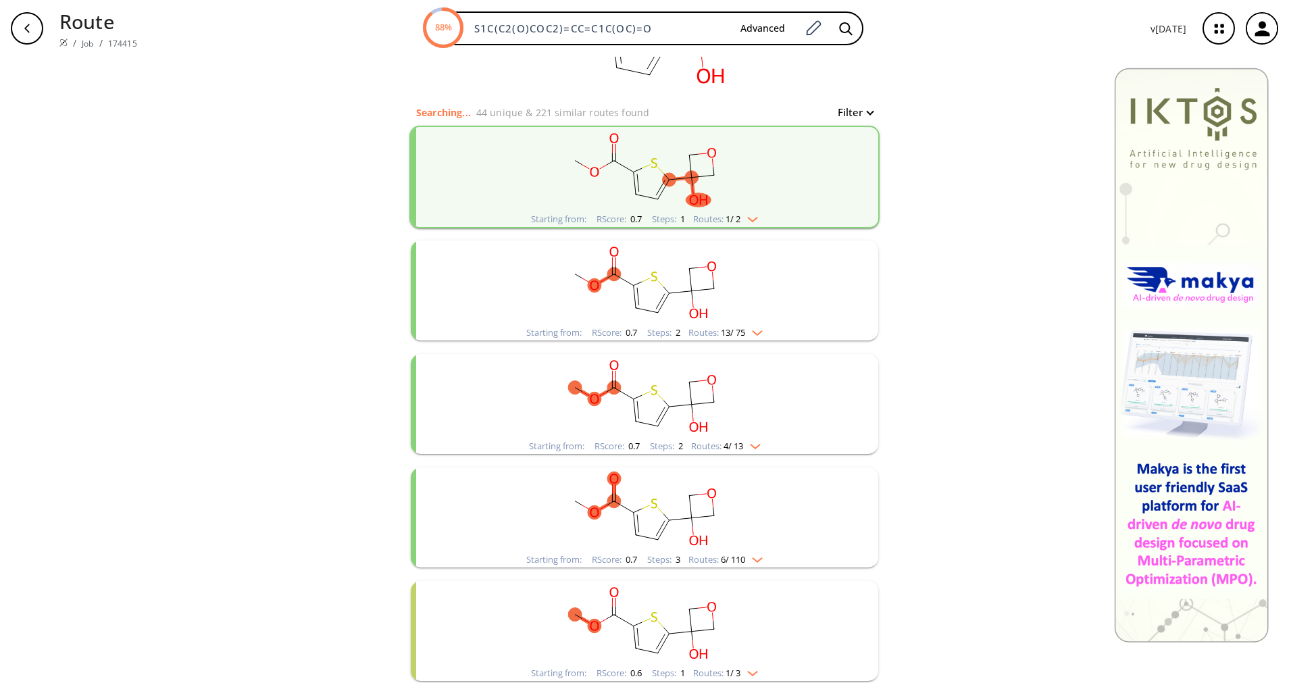
scroll to position [203, 0]
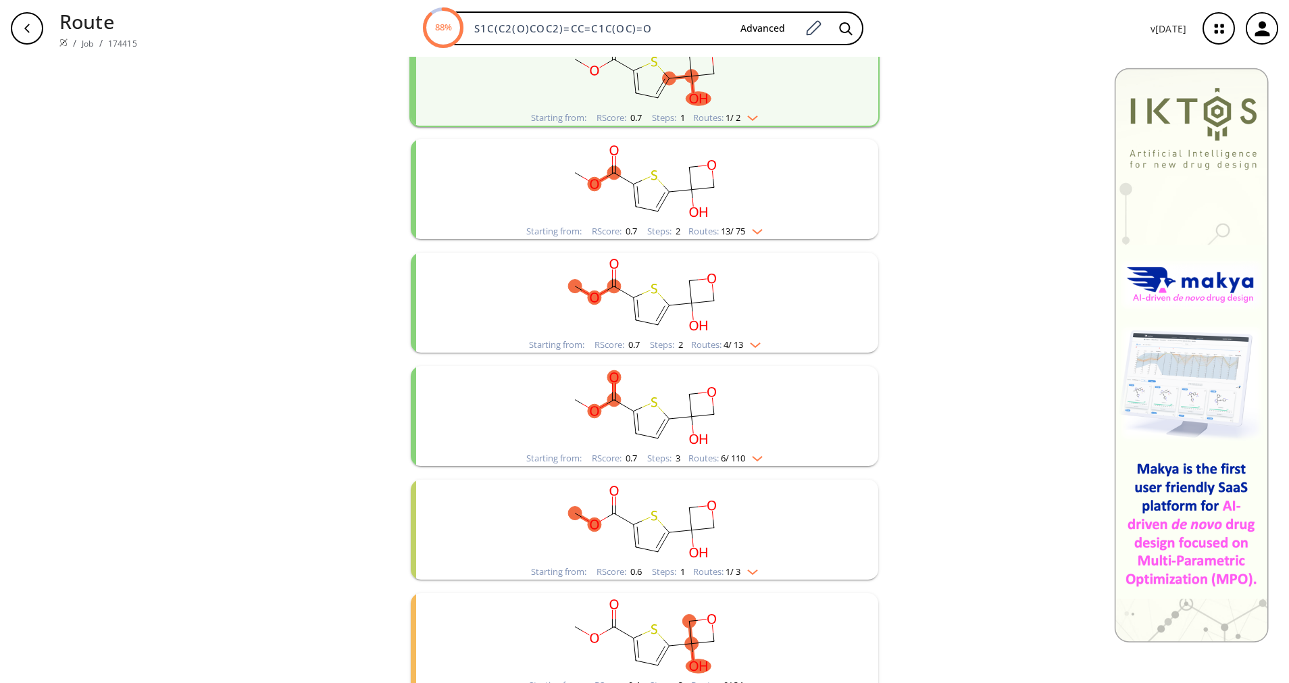
click at [745, 459] on img "clusters" at bounding box center [754, 456] width 18 height 11
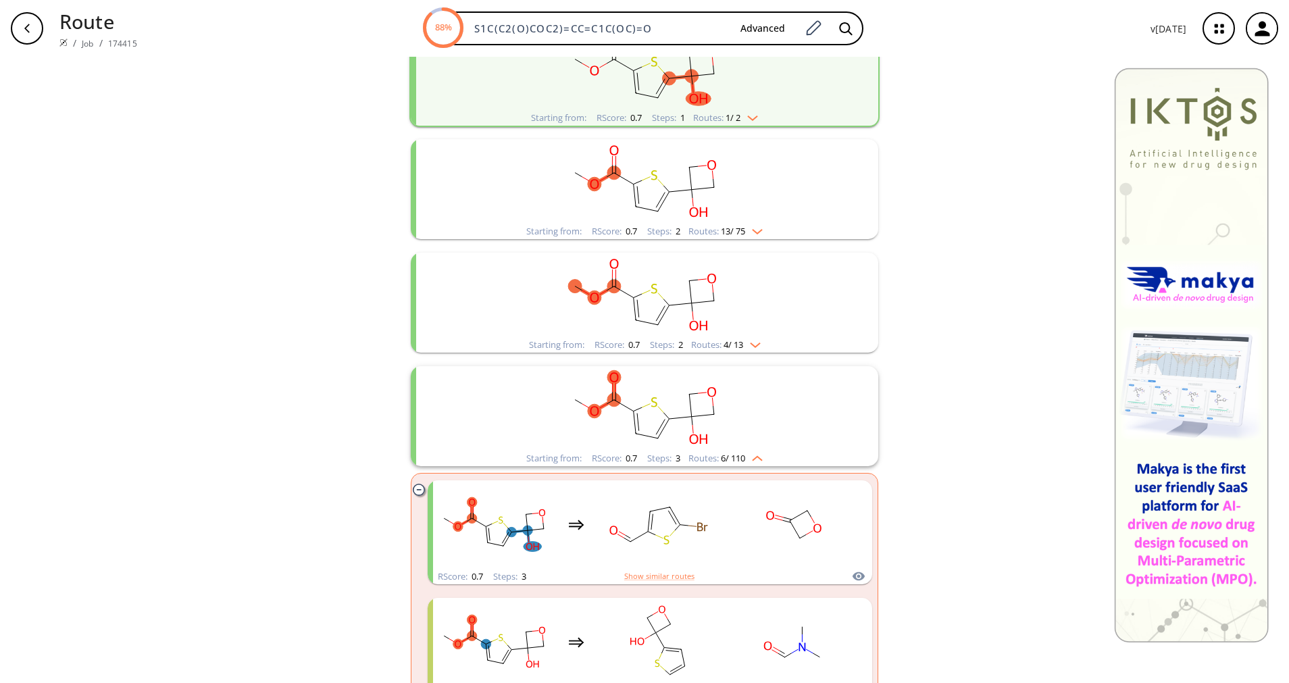
click at [745, 459] on img "clusters" at bounding box center [754, 456] width 18 height 11
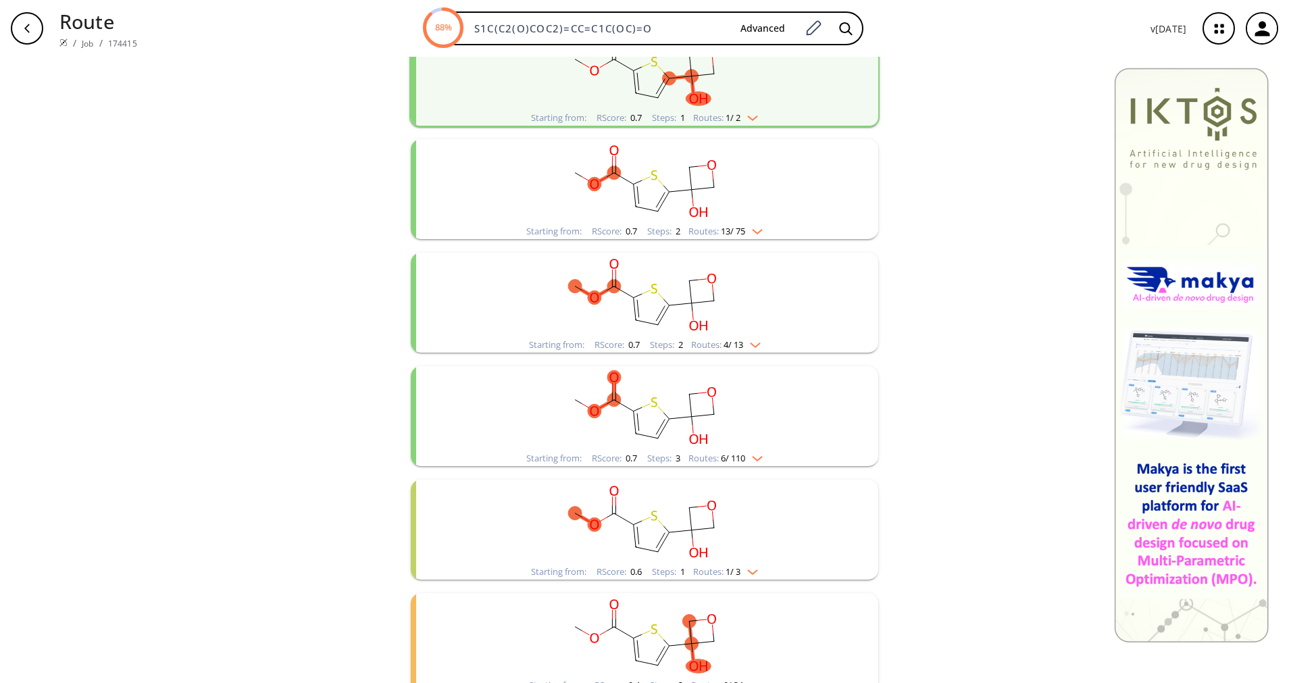
scroll to position [405, 0]
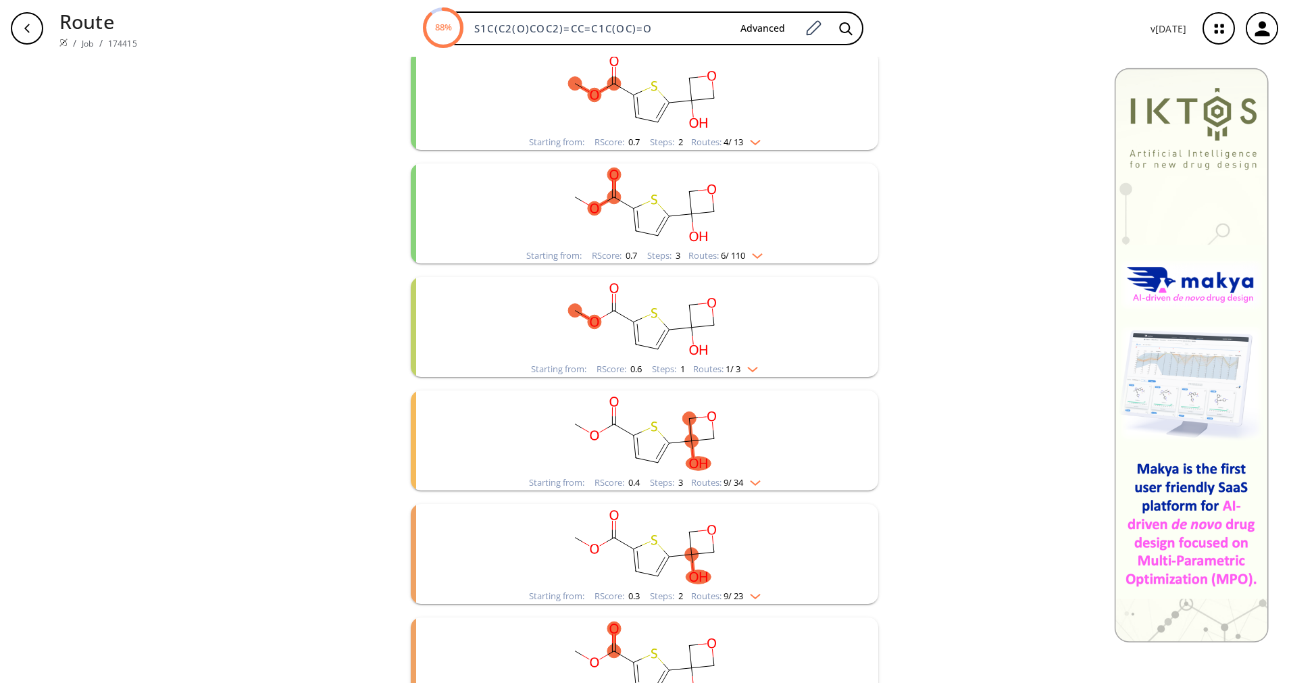
click at [740, 363] on img "clusters" at bounding box center [749, 366] width 18 height 11
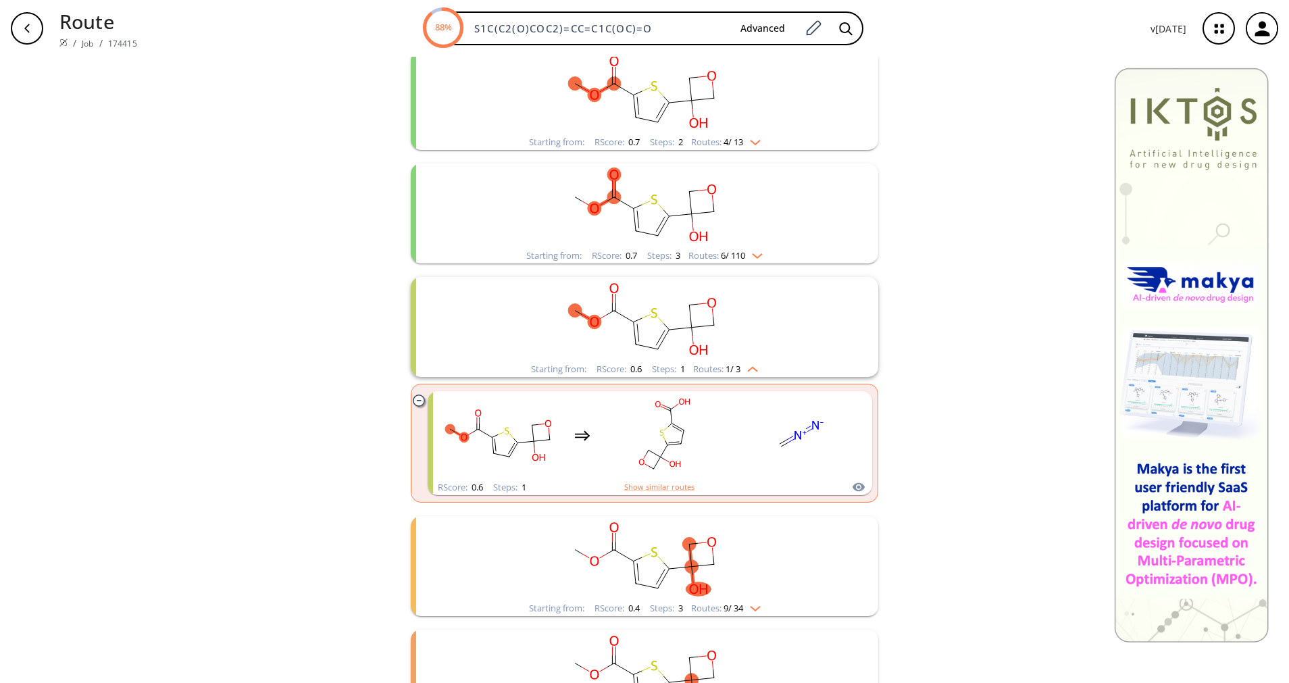
click at [740, 363] on img "clusters" at bounding box center [749, 366] width 18 height 11
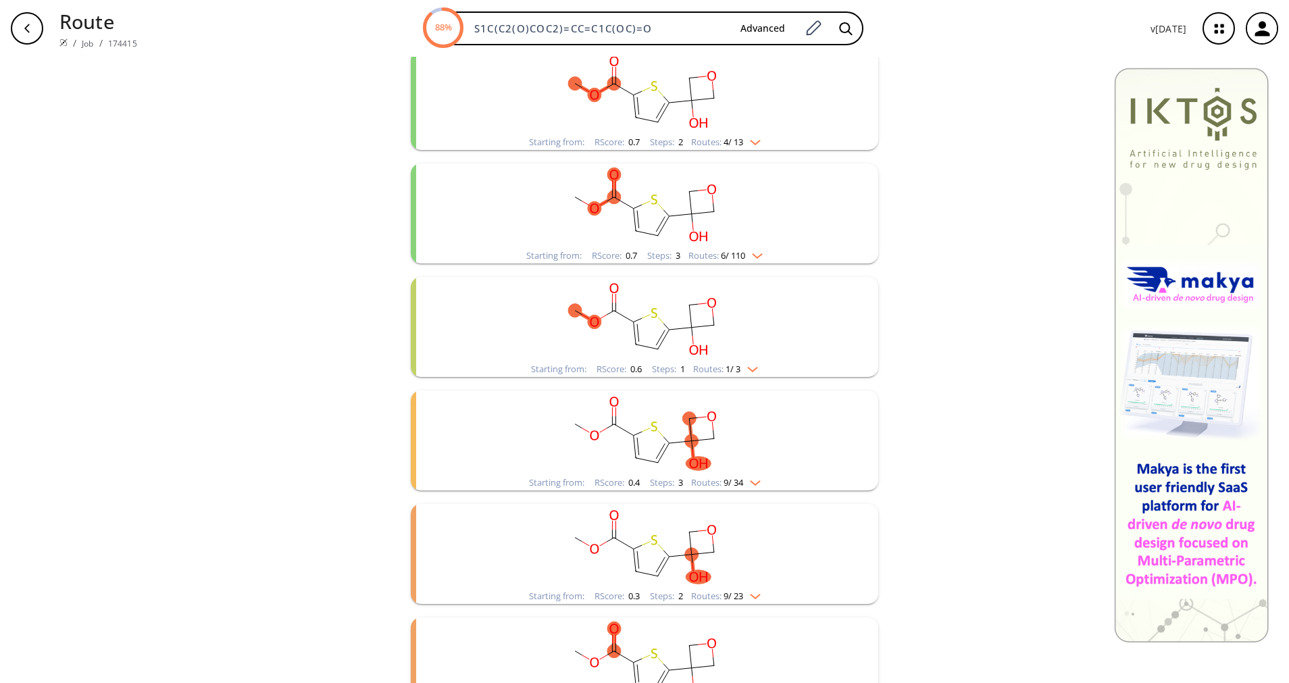
click at [736, 472] on rect "clusters" at bounding box center [644, 432] width 351 height 84
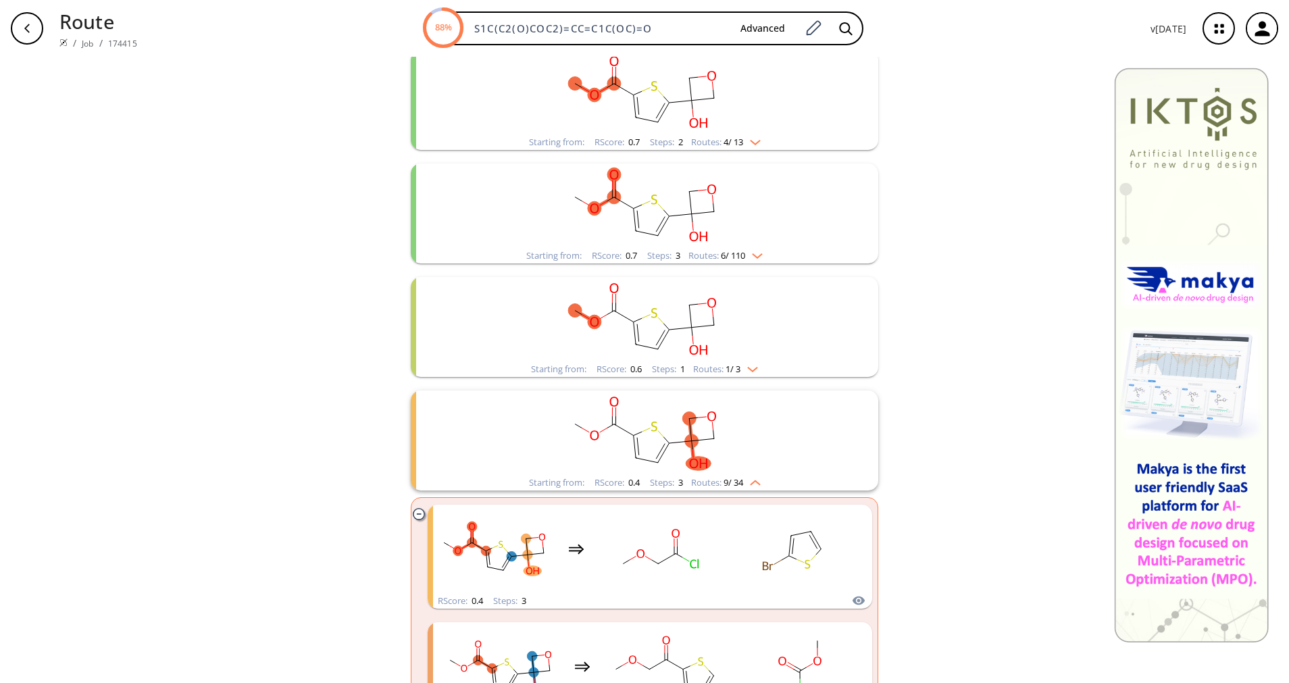
click at [736, 472] on rect "clusters" at bounding box center [644, 432] width 351 height 84
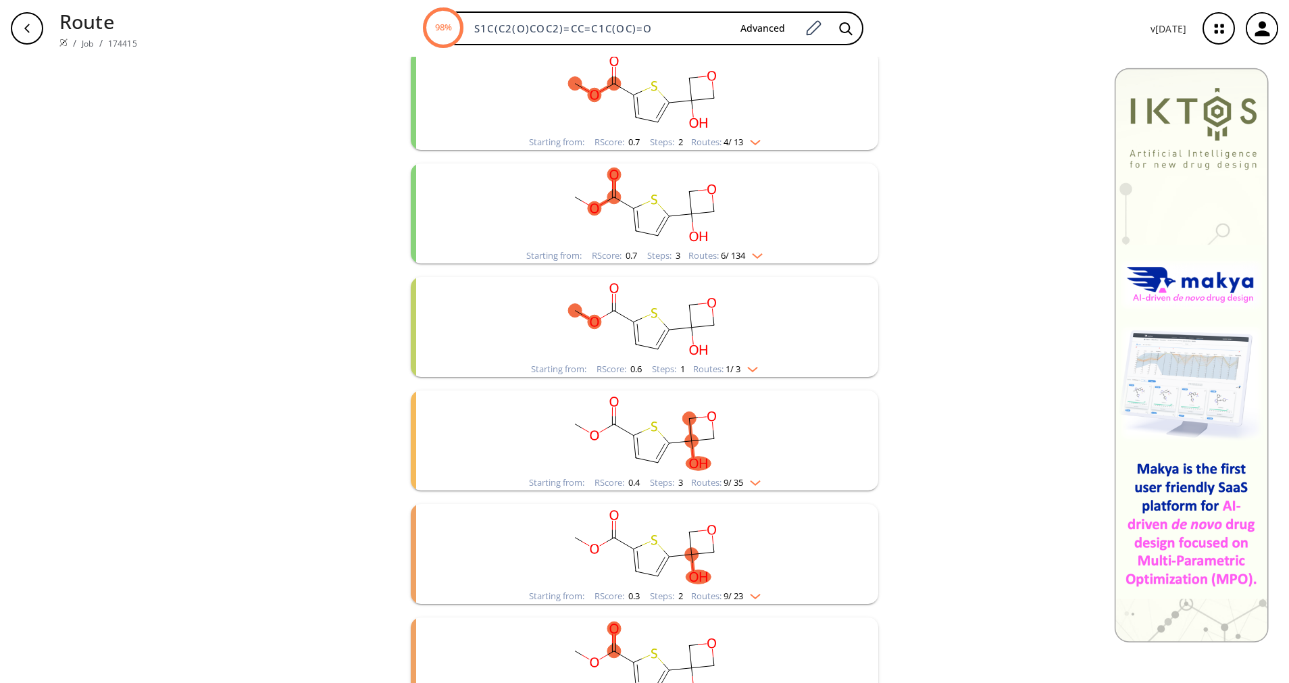
scroll to position [507, 0]
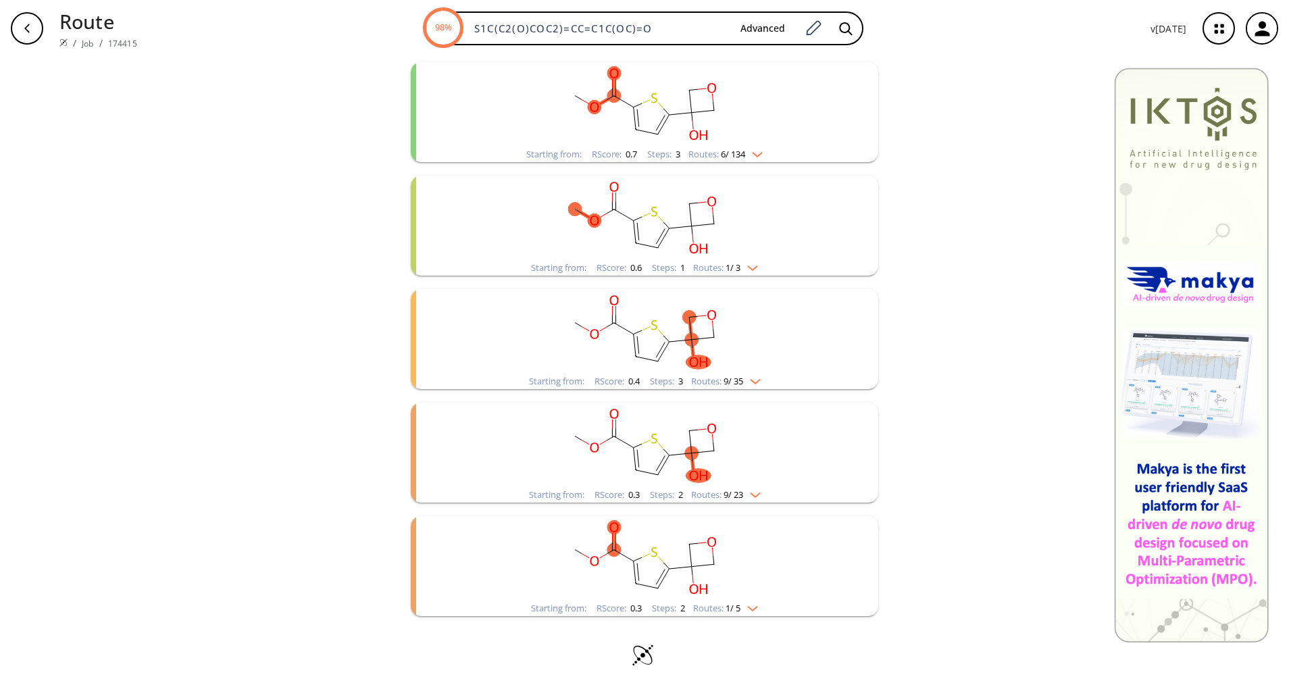
click at [751, 492] on img "clusters" at bounding box center [752, 492] width 18 height 11
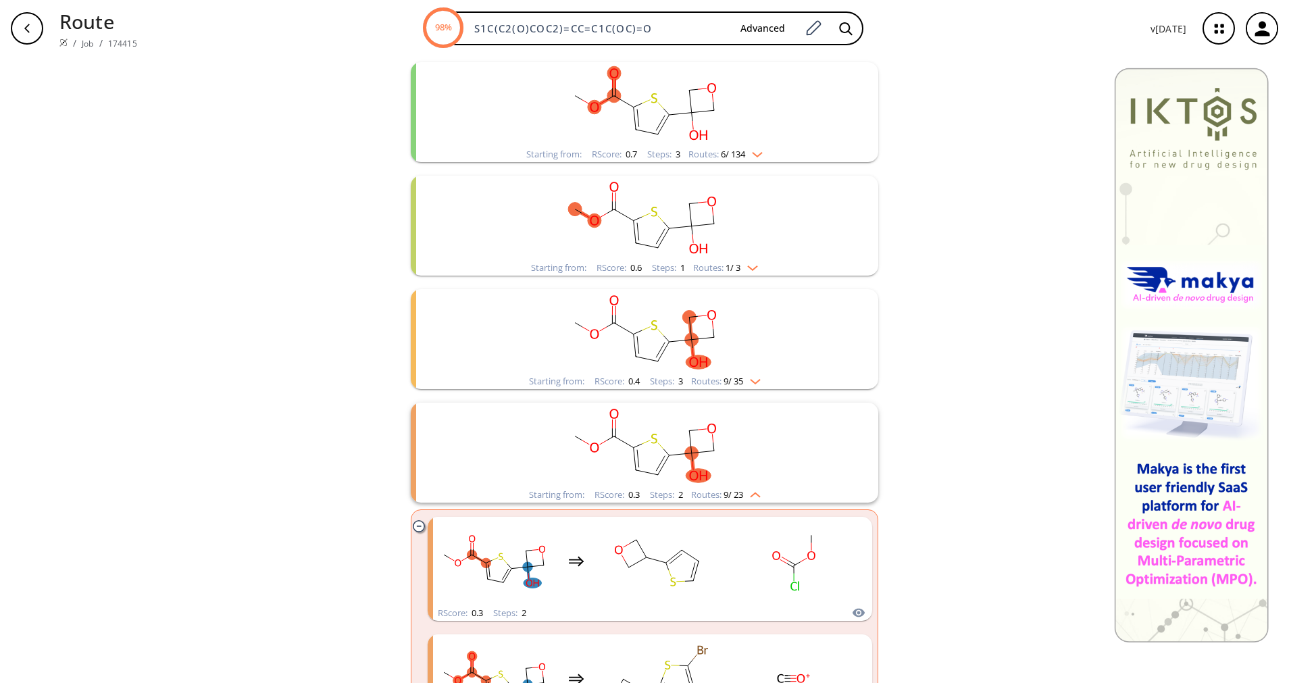
click at [751, 492] on img "clusters" at bounding box center [752, 492] width 18 height 11
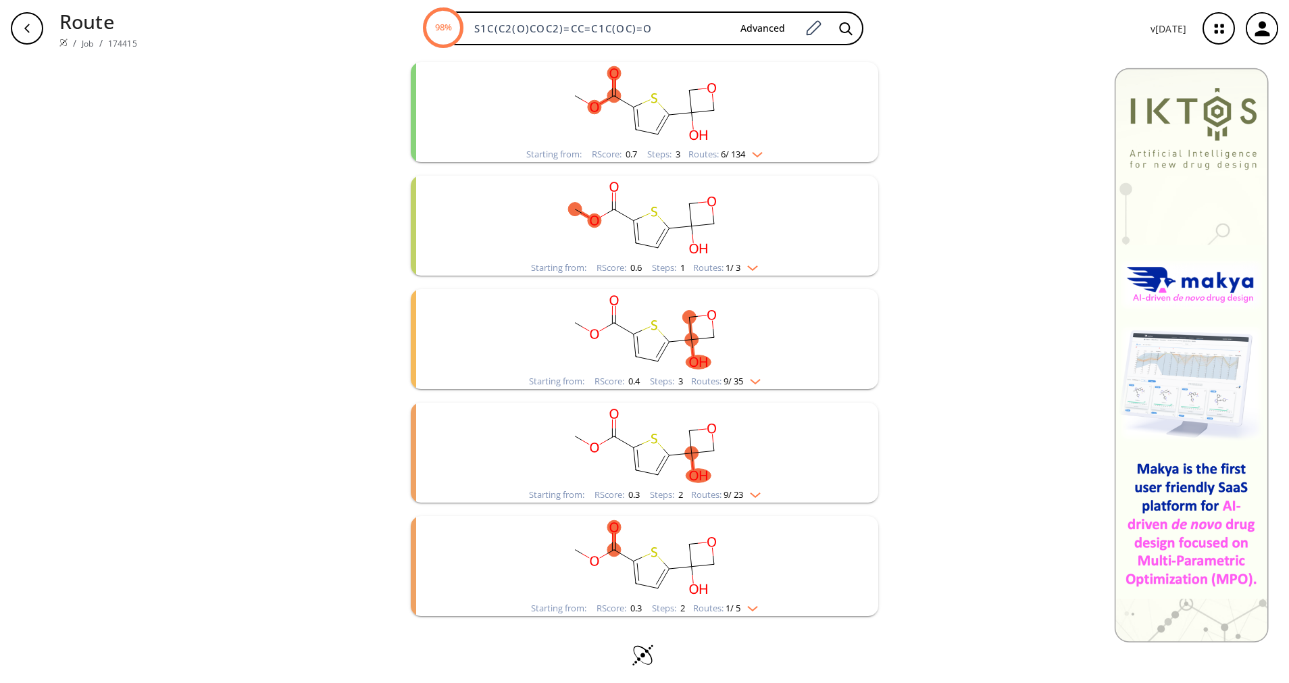
scroll to position [514, 0]
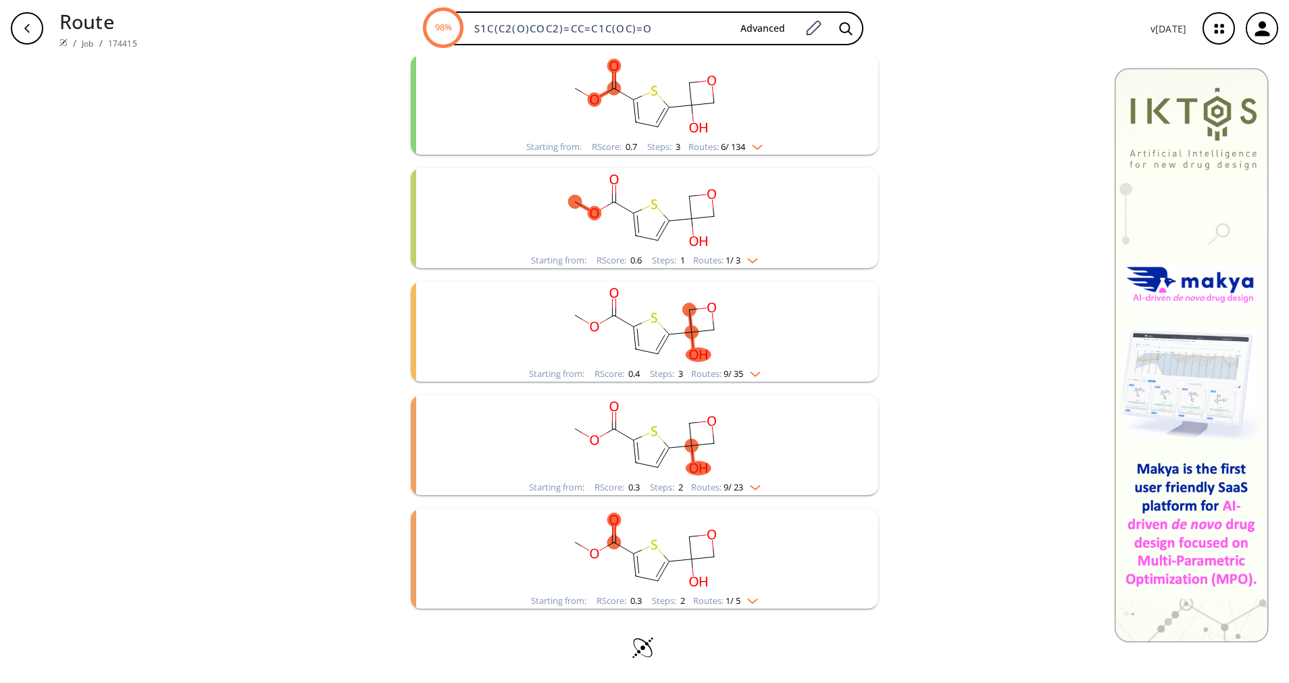
click at [745, 598] on img "clusters" at bounding box center [749, 598] width 18 height 11
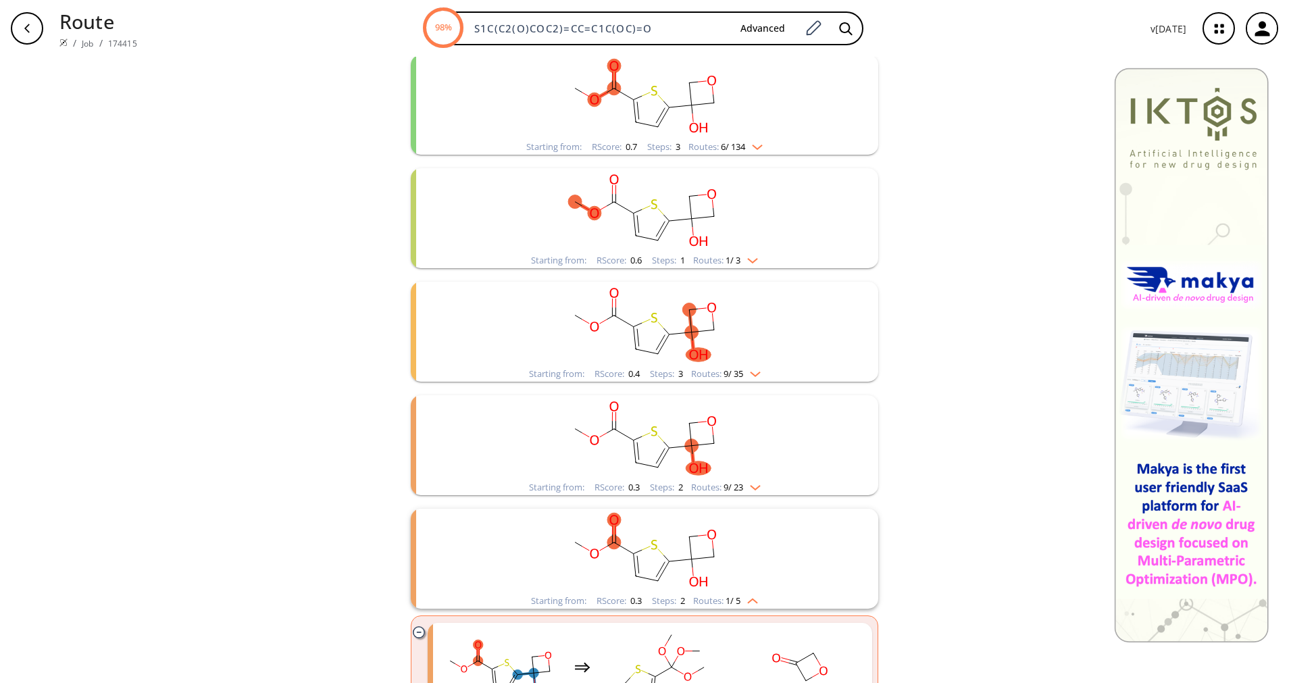
click at [744, 598] on img "clusters" at bounding box center [749, 598] width 18 height 11
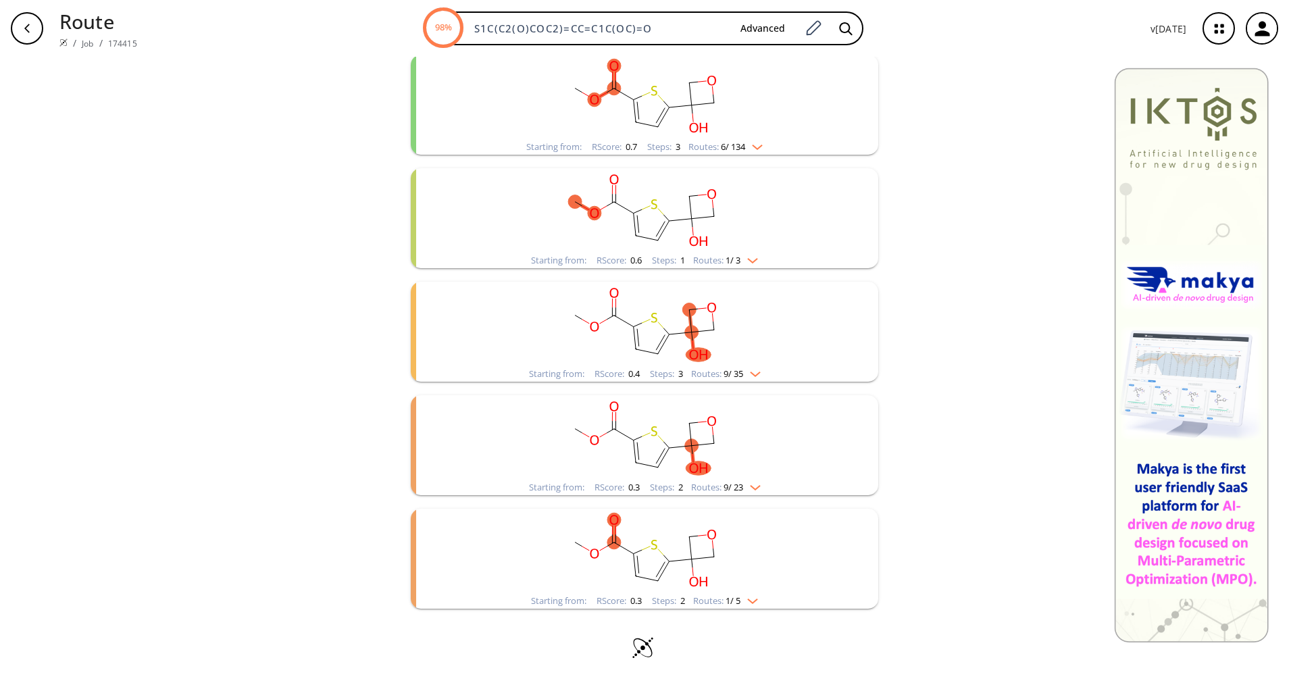
click at [745, 578] on rect "clusters" at bounding box center [644, 551] width 351 height 84
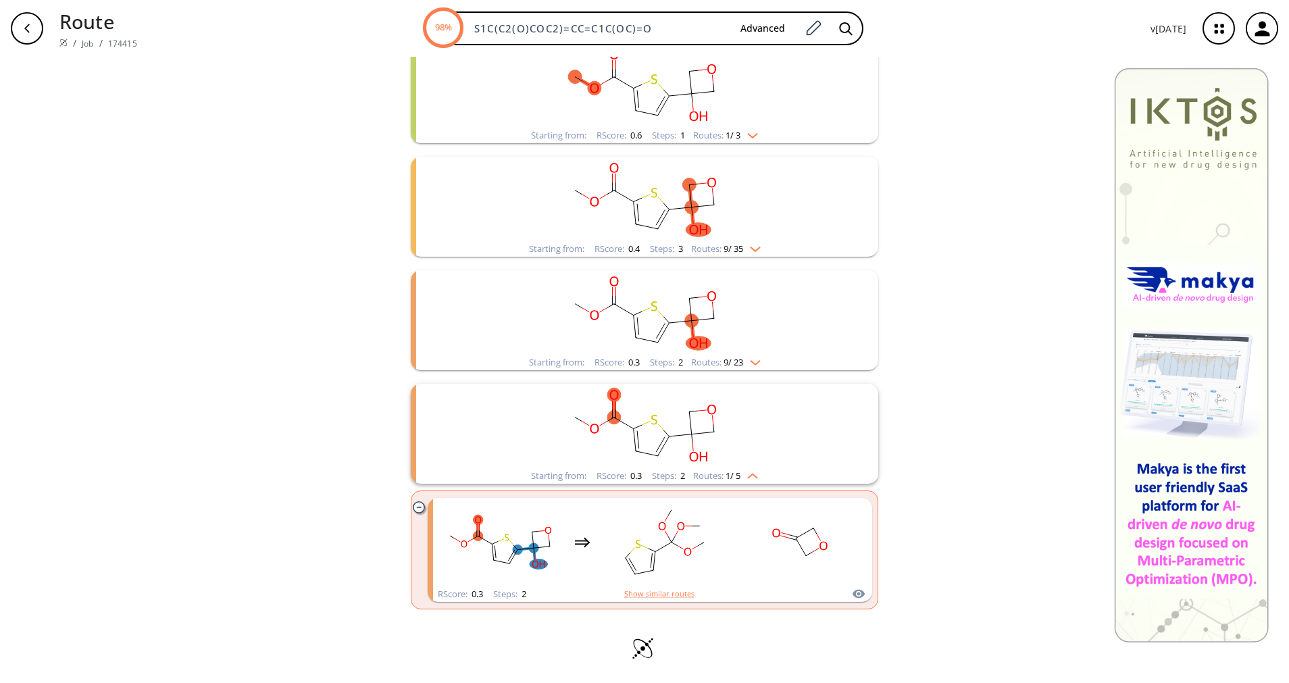
scroll to position [640, 0]
click at [745, 473] on img "clusters" at bounding box center [749, 472] width 18 height 11
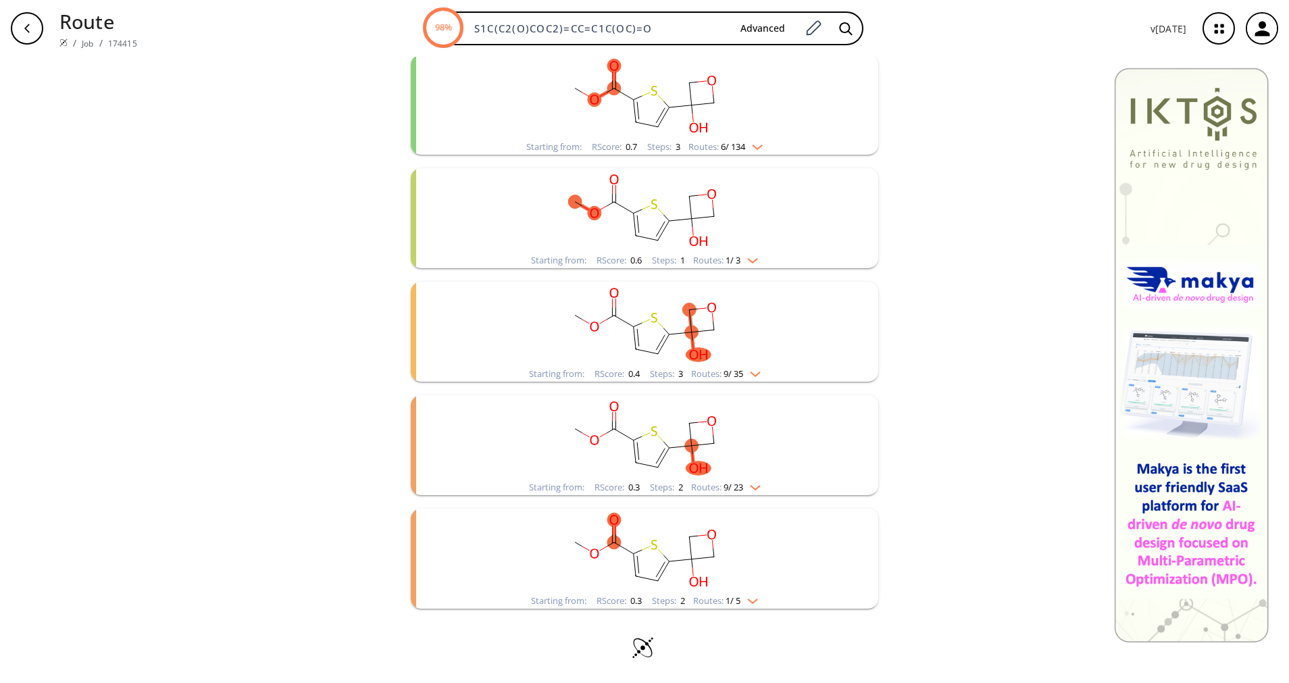
scroll to position [447, 0]
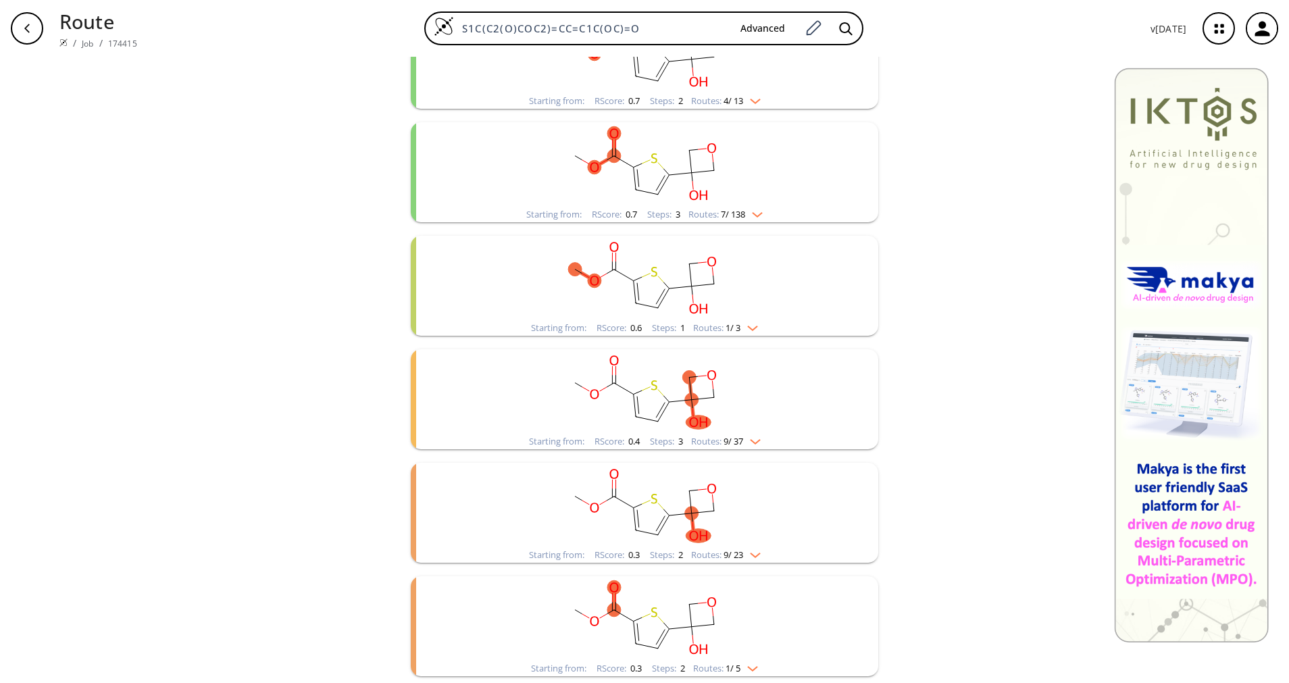
click at [681, 634] on rect "clusters" at bounding box center [644, 618] width 351 height 84
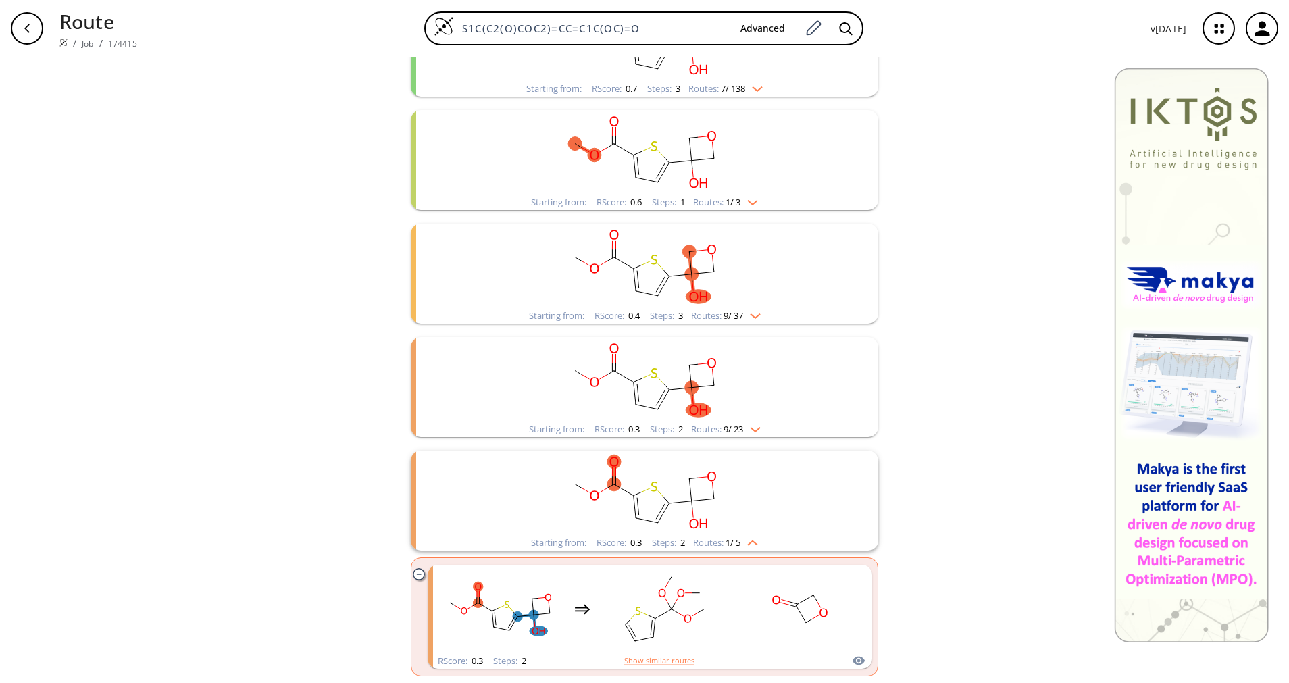
click at [691, 535] on div "clusters" at bounding box center [644, 493] width 351 height 84
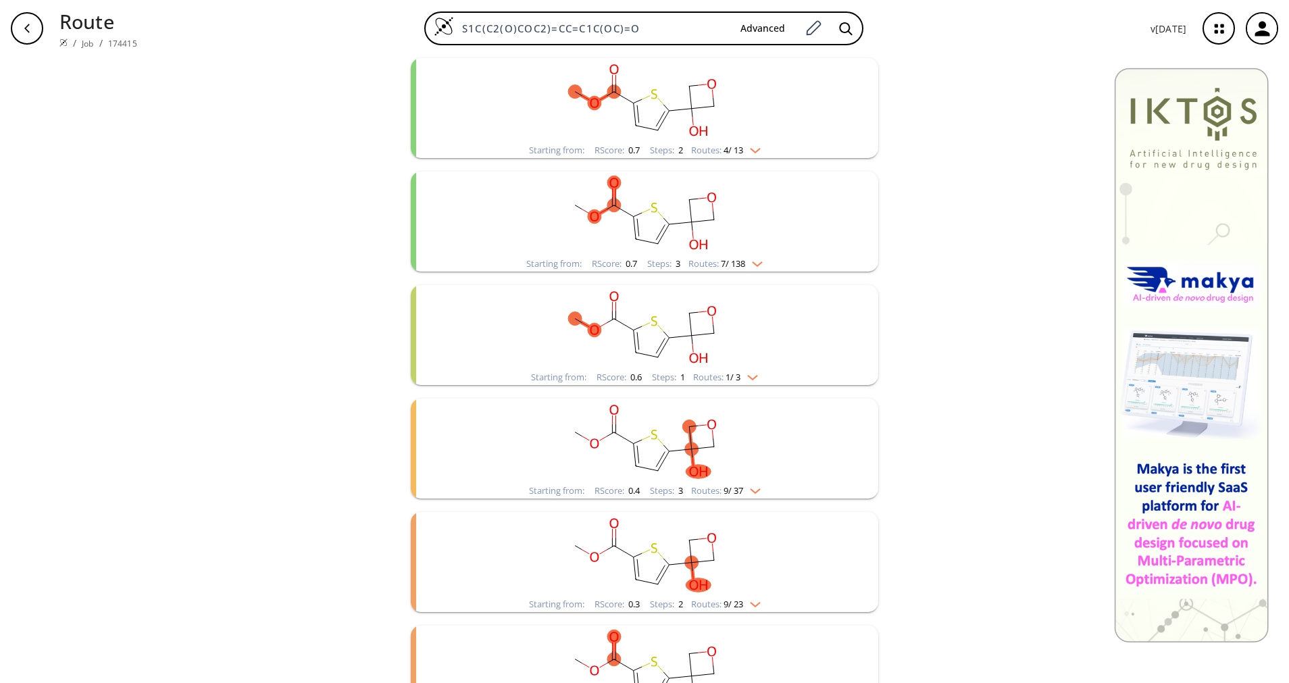
scroll to position [41, 0]
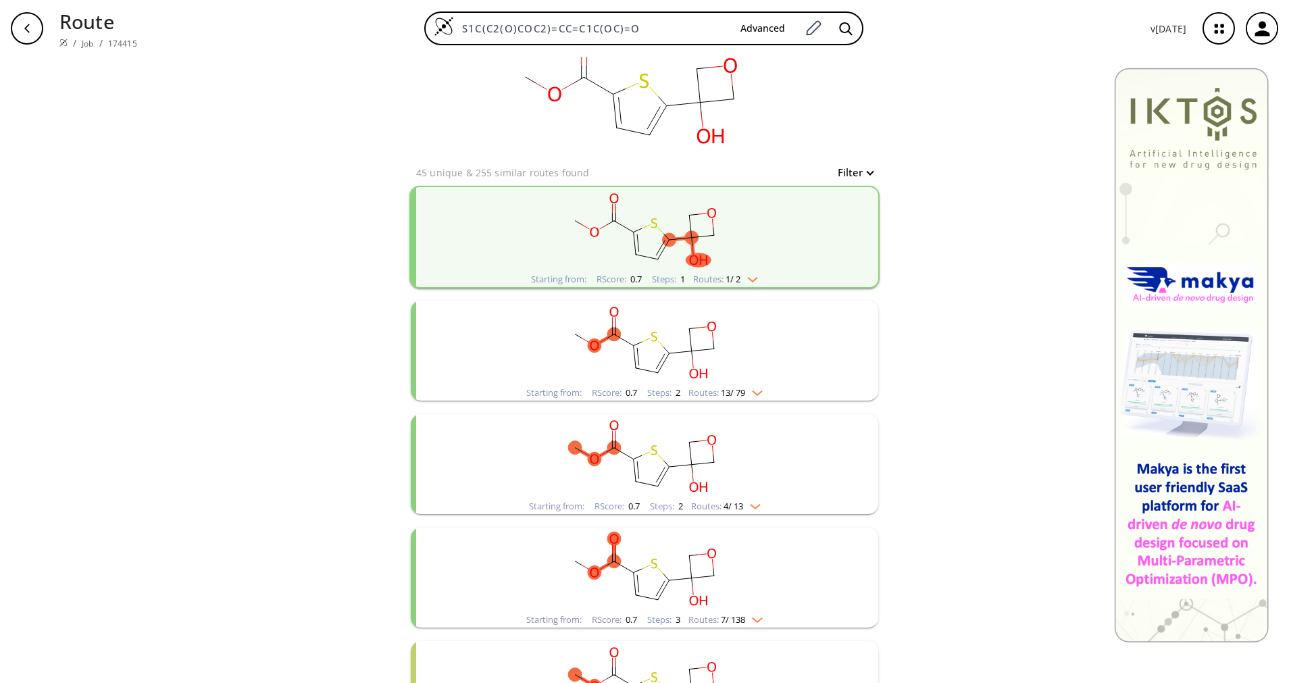
click at [722, 386] on div "Starting from: RScore : 0.7 Steps : 2 Routes: 13 / 79" at bounding box center [644, 393] width 257 height 16
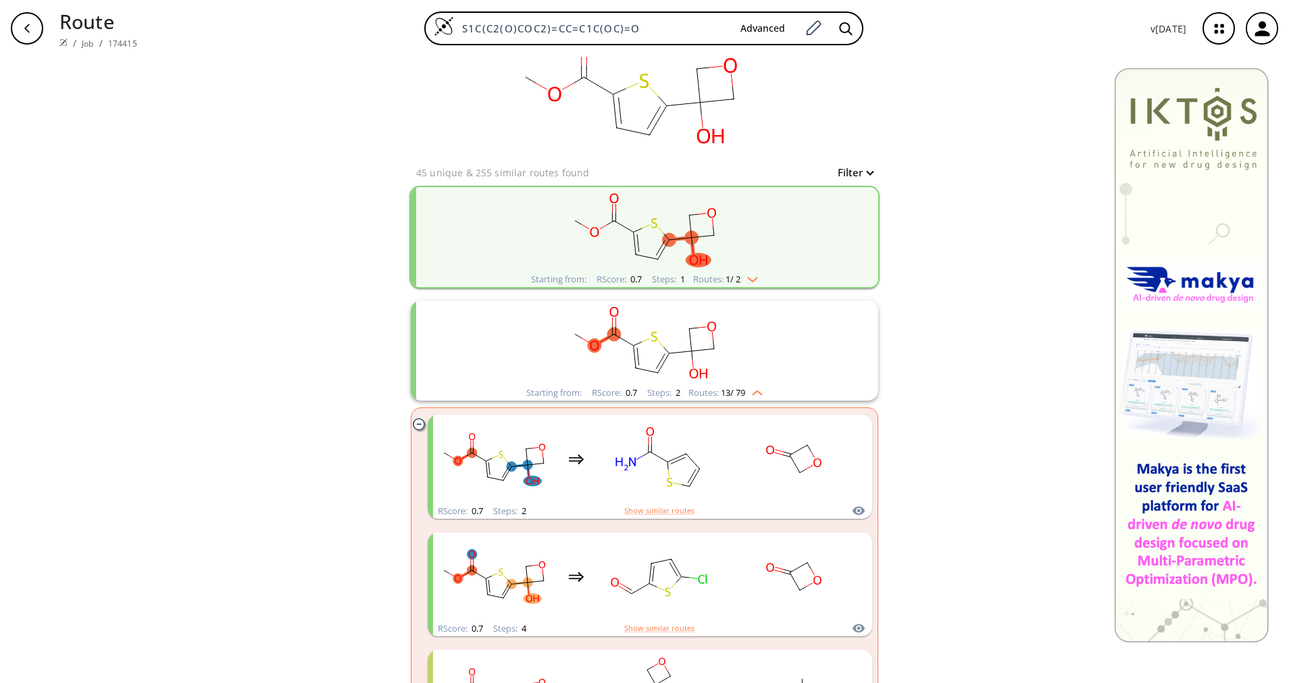
click at [722, 386] on div "Starting from: RScore : 0.7 Steps : 2 Routes: 13 / 79" at bounding box center [644, 393] width 257 height 16
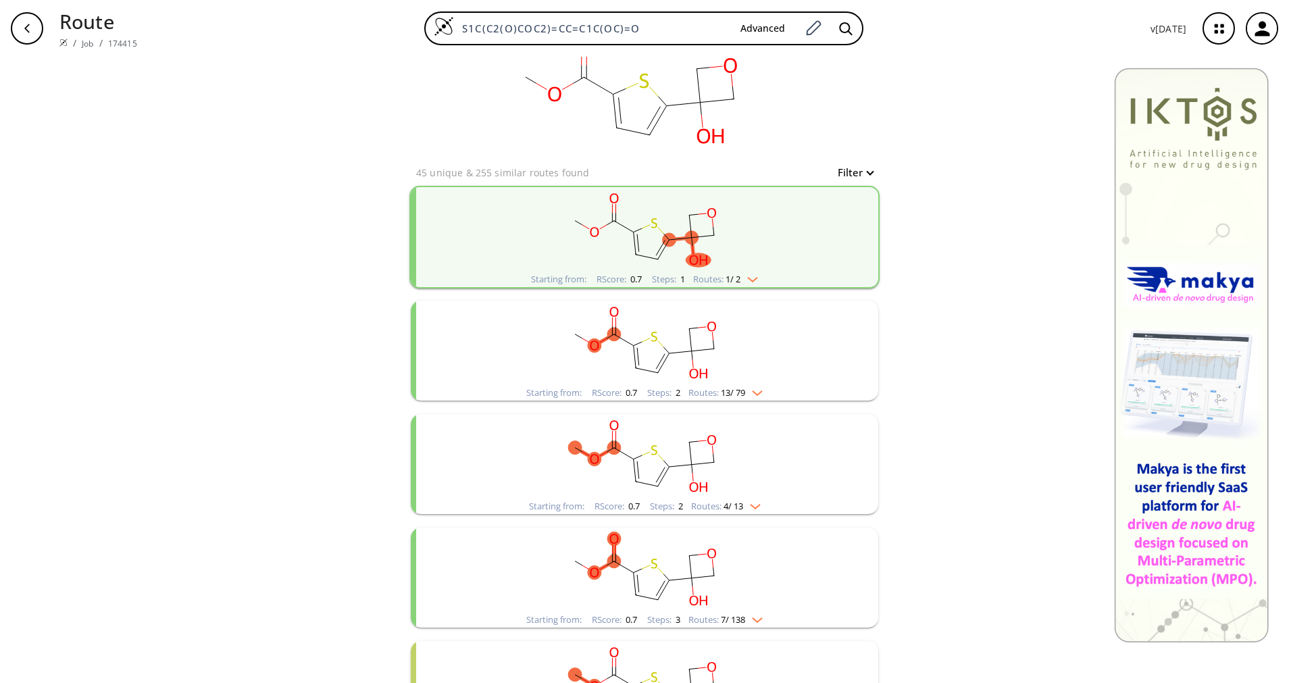
click at [736, 494] on rect "clusters" at bounding box center [644, 456] width 351 height 84
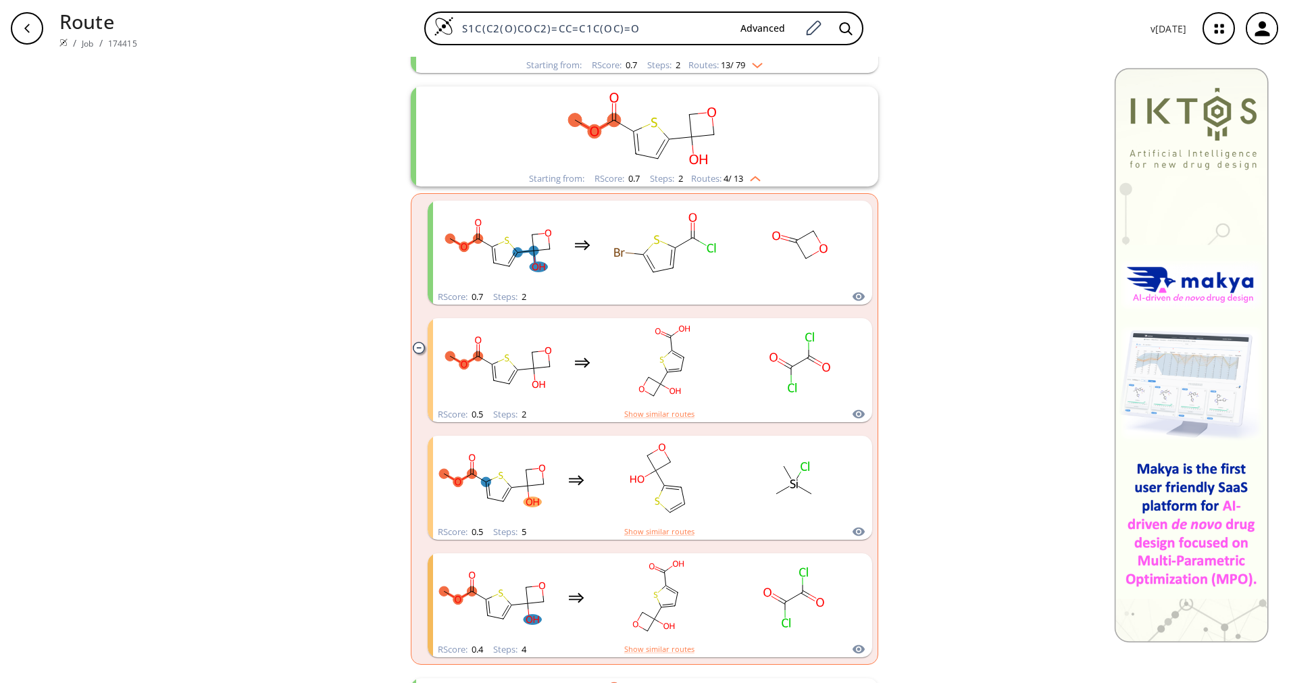
scroll to position [345, 0]
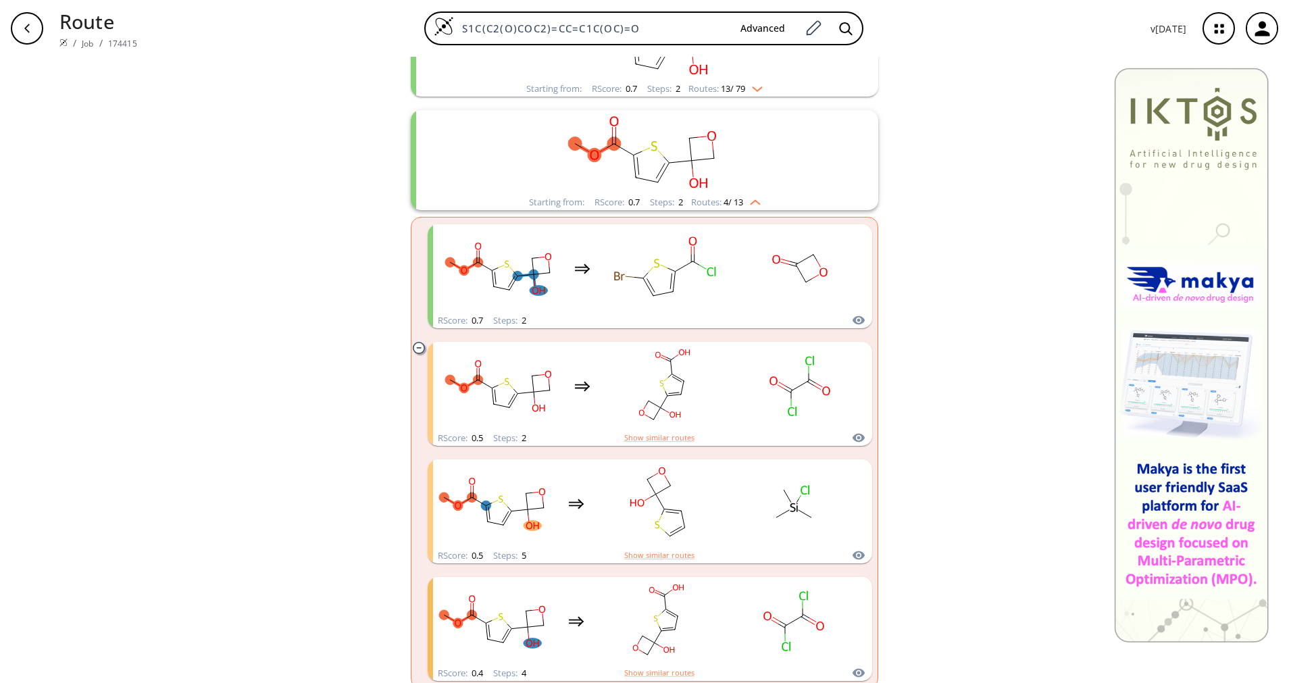
click at [736, 208] on div "Starting from: RScore : 0.7 Steps : 2 Routes: 4 / 13" at bounding box center [645, 203] width 252 height 16
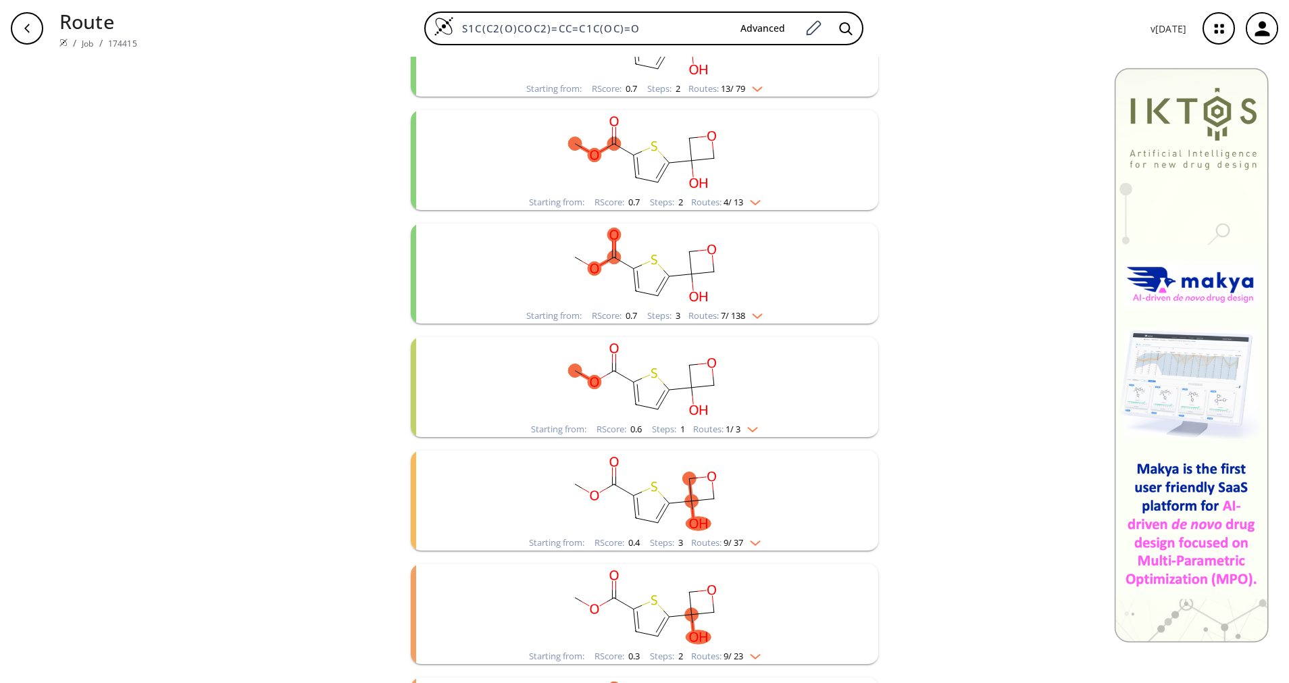
click at [734, 315] on span "7 / 138" at bounding box center [733, 315] width 24 height 9
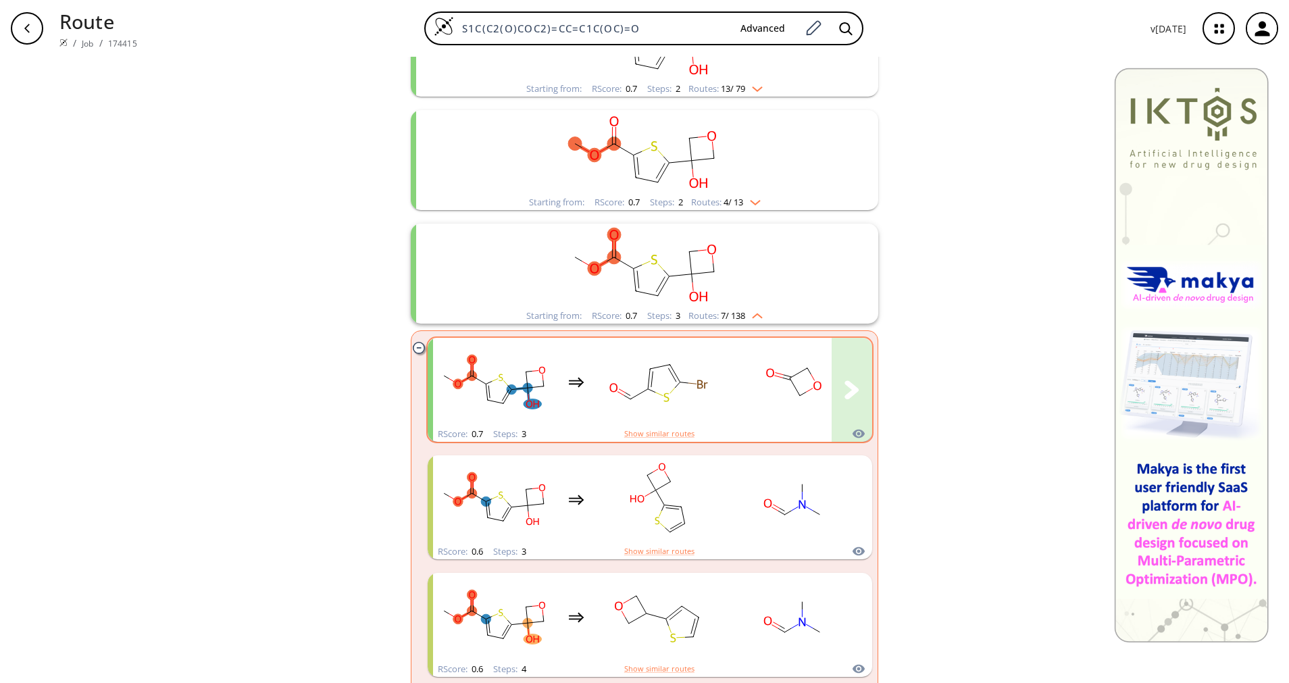
click at [745, 372] on rect "clusters" at bounding box center [794, 382] width 122 height 84
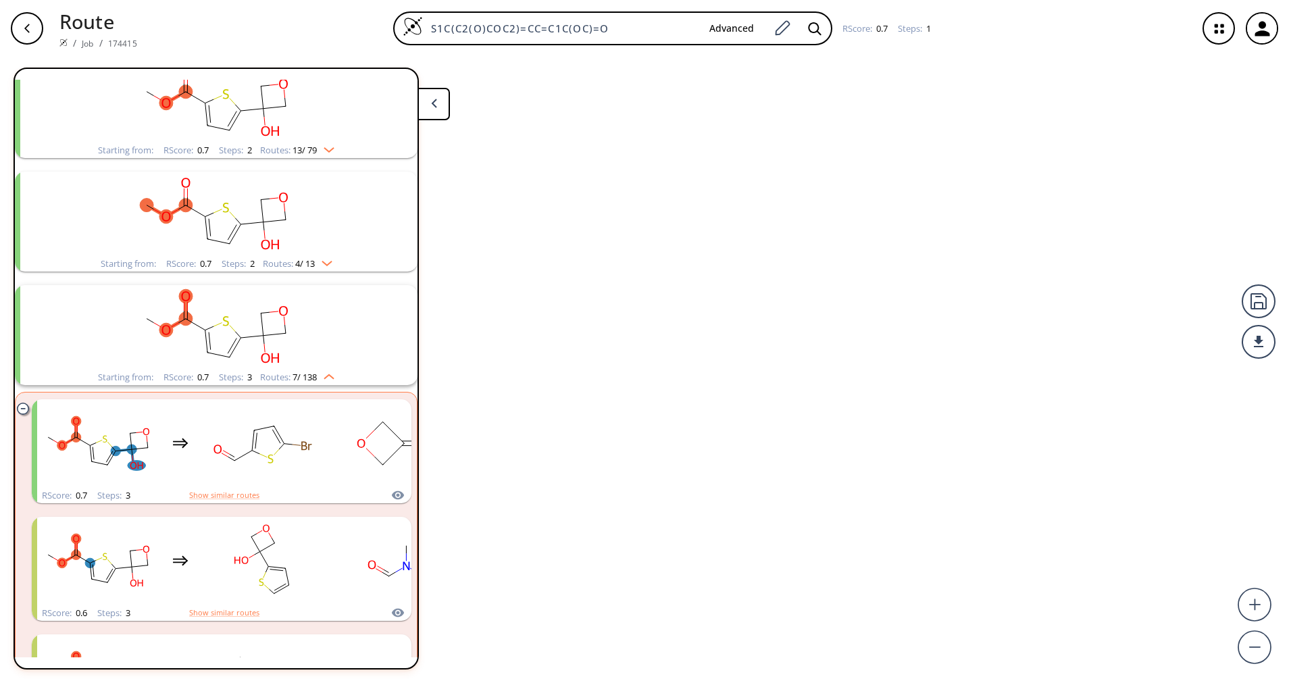
scroll to position [372, 0]
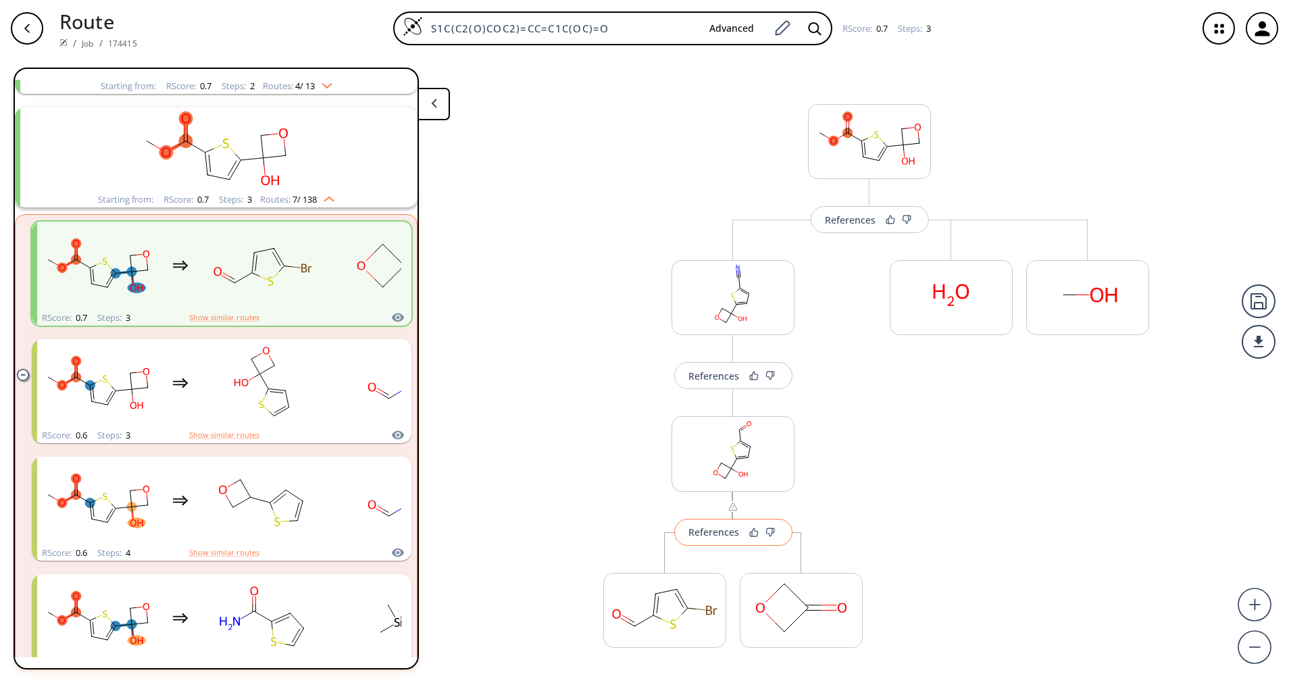
click at [732, 539] on button "References" at bounding box center [733, 532] width 118 height 27
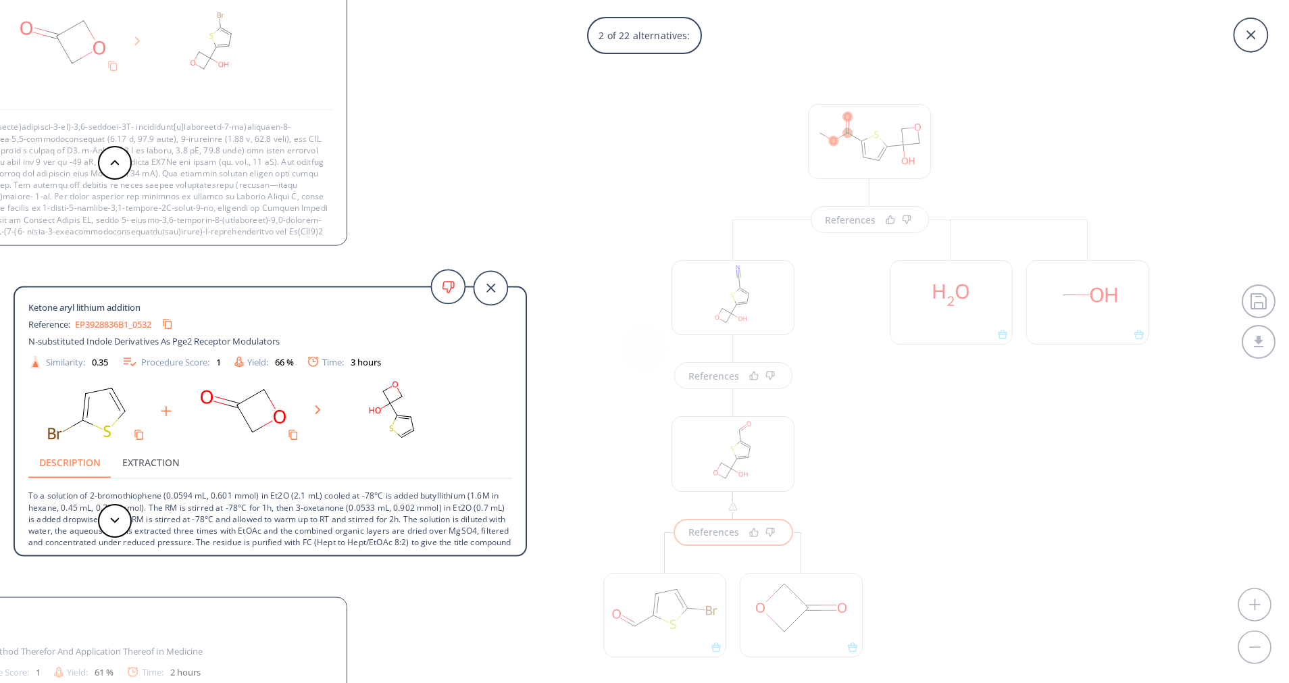
scroll to position [83, 0]
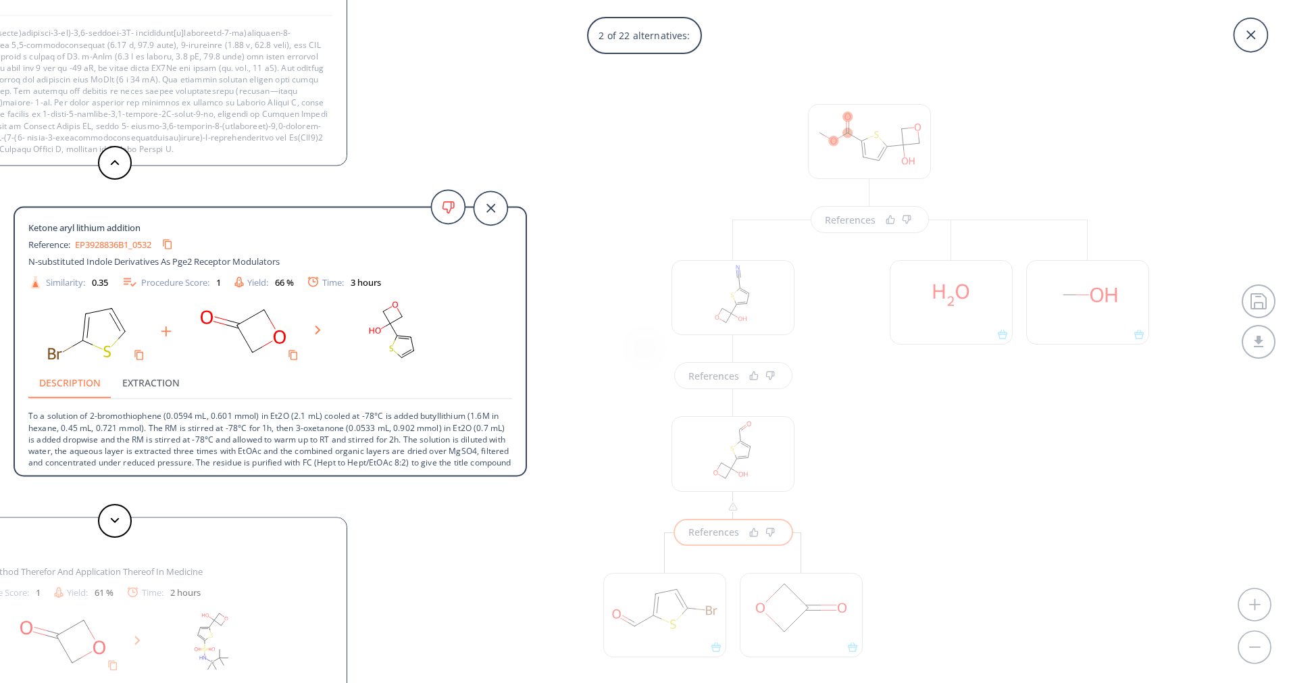
click at [303, 415] on p "To a solution of 2-bromothiophene (0.0594 mL, 0.601 mmol) in Et2O (2.1 mL) cool…" at bounding box center [270, 439] width 484 height 80
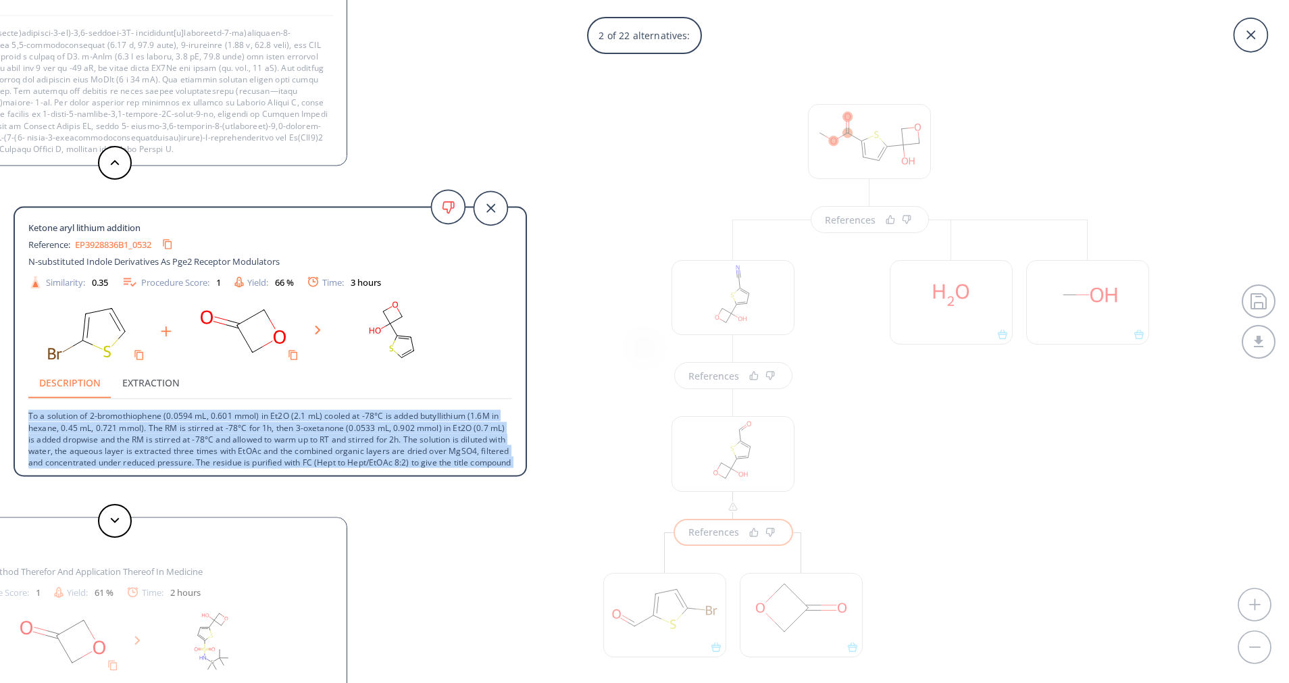
click at [303, 415] on p "To a solution of 2-bromothiophene (0.0594 mL, 0.601 mmol) in Et2O (2.1 mL) cool…" at bounding box center [270, 439] width 484 height 80
copy div "To a solution of 2-bromothiophene (0.0594 mL, 0.601 mmol) in Et2O (2.1 mL) cool…"
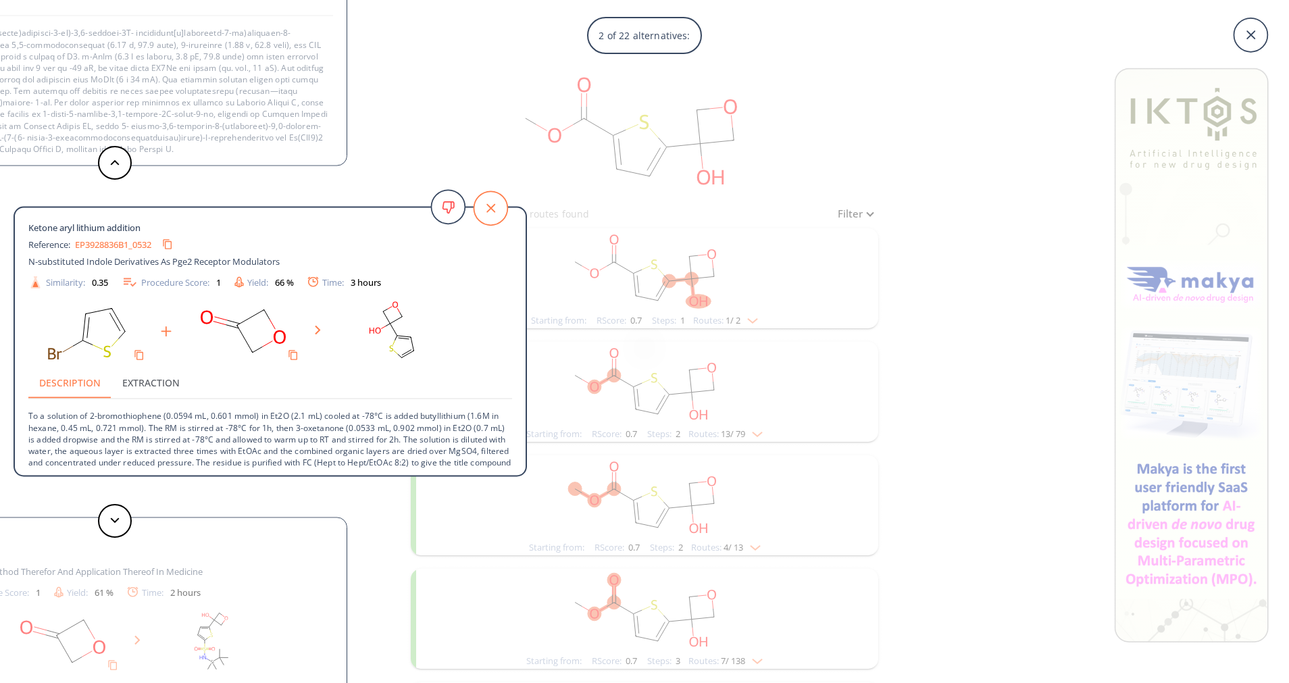
click at [490, 210] on icon at bounding box center [491, 208] width 34 height 34
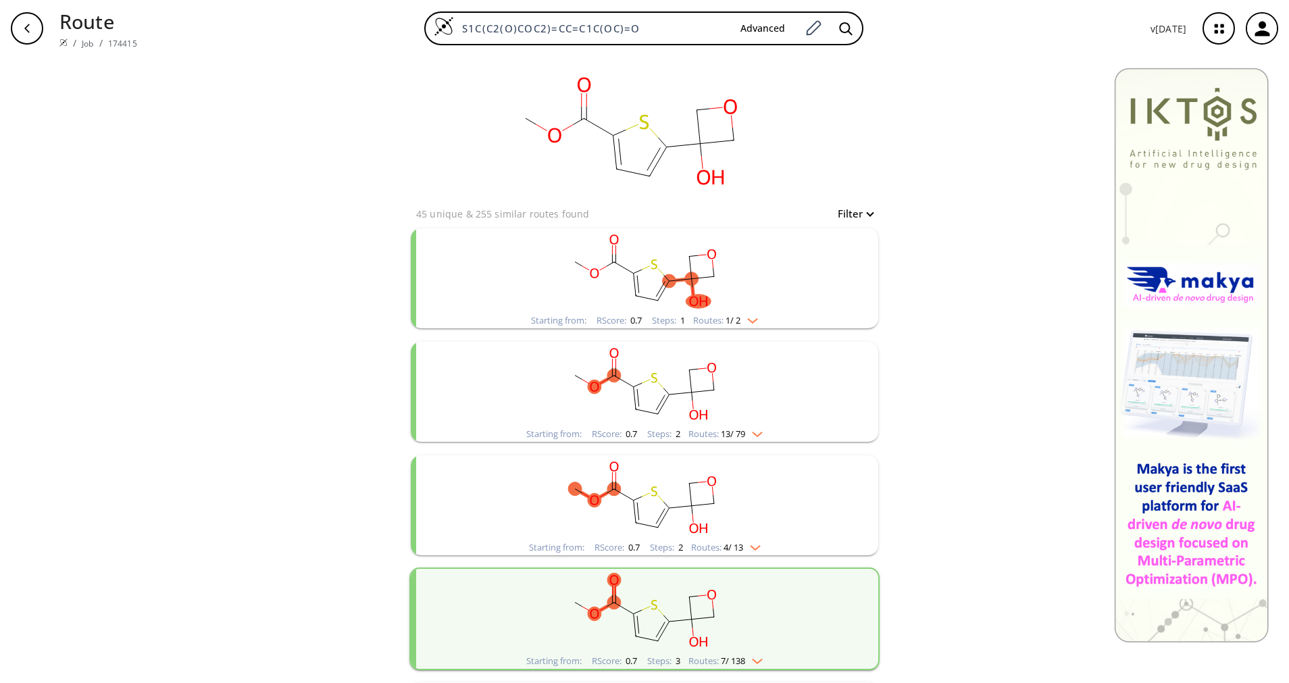
click at [25, 22] on div "button" at bounding box center [27, 28] width 32 height 32
